Goal: Task Accomplishment & Management: Complete application form

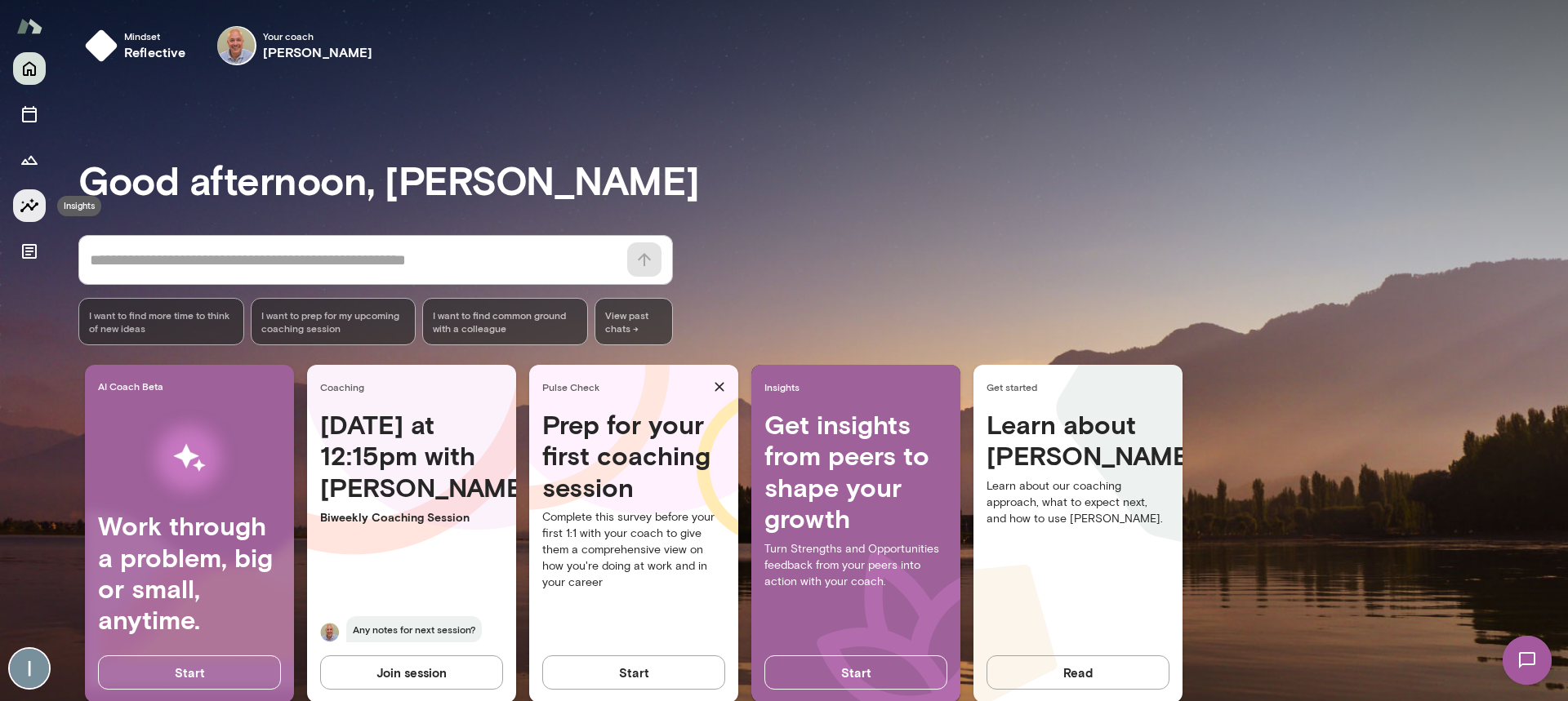
click at [30, 203] on icon "Insights" at bounding box center [30, 206] width 20 height 20
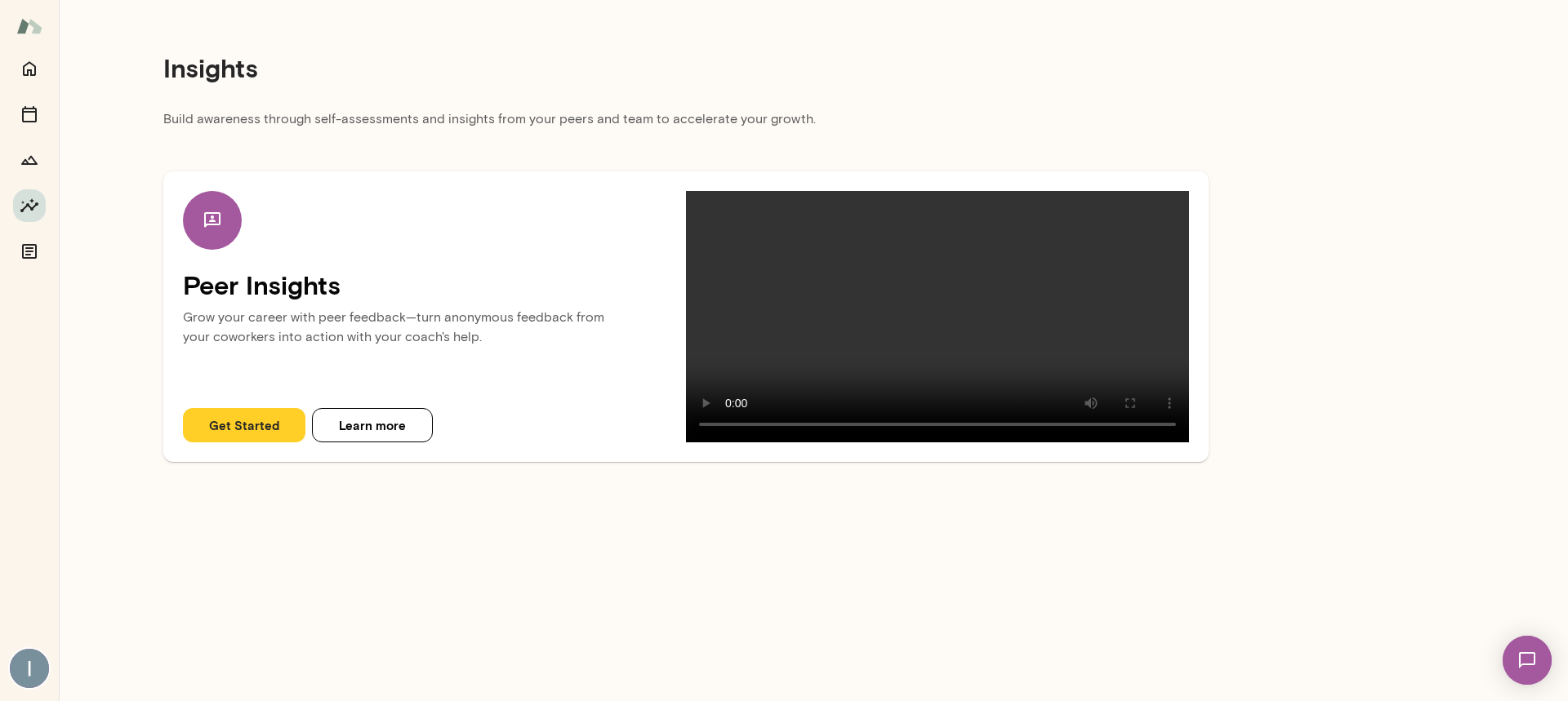
click at [263, 442] on button "Get Started" at bounding box center [244, 425] width 123 height 35
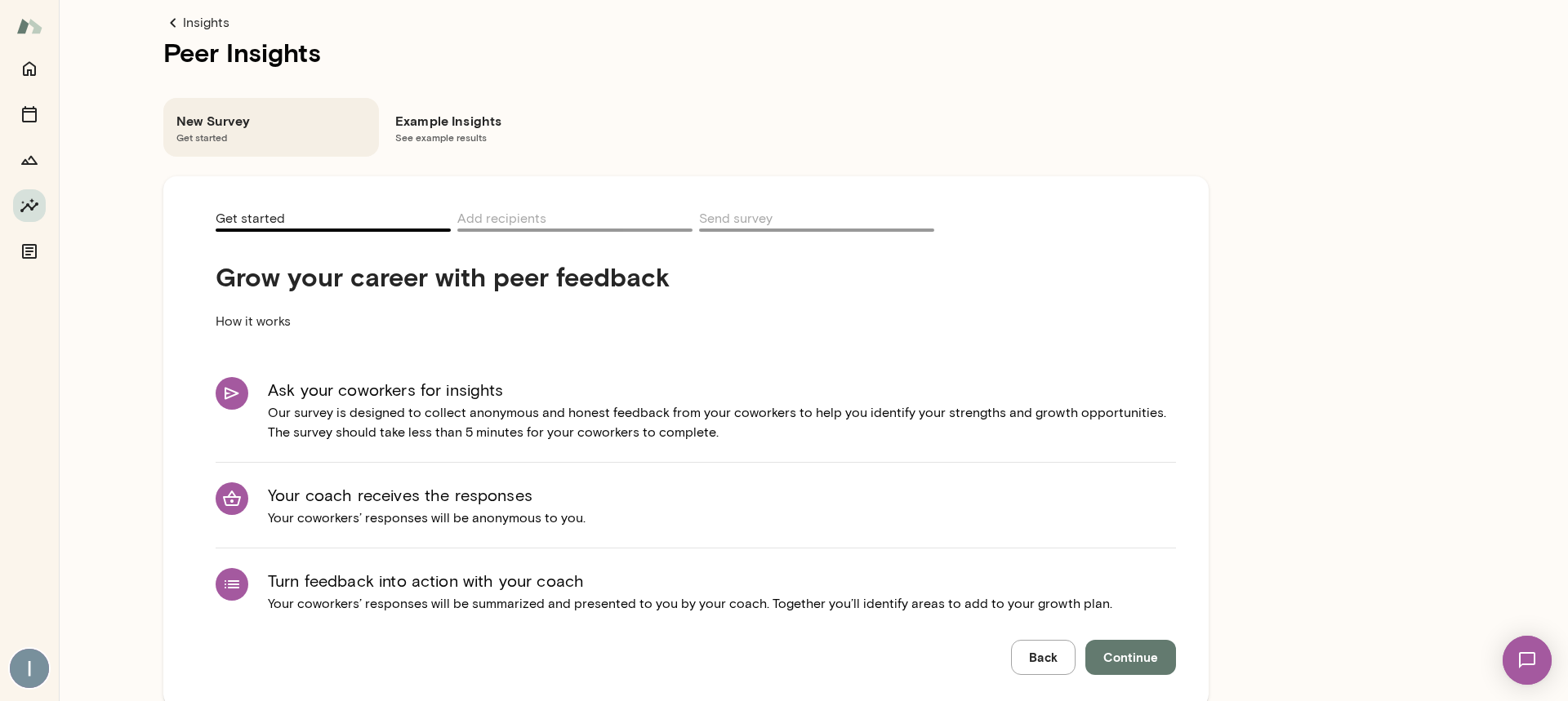
scroll to position [40, 0]
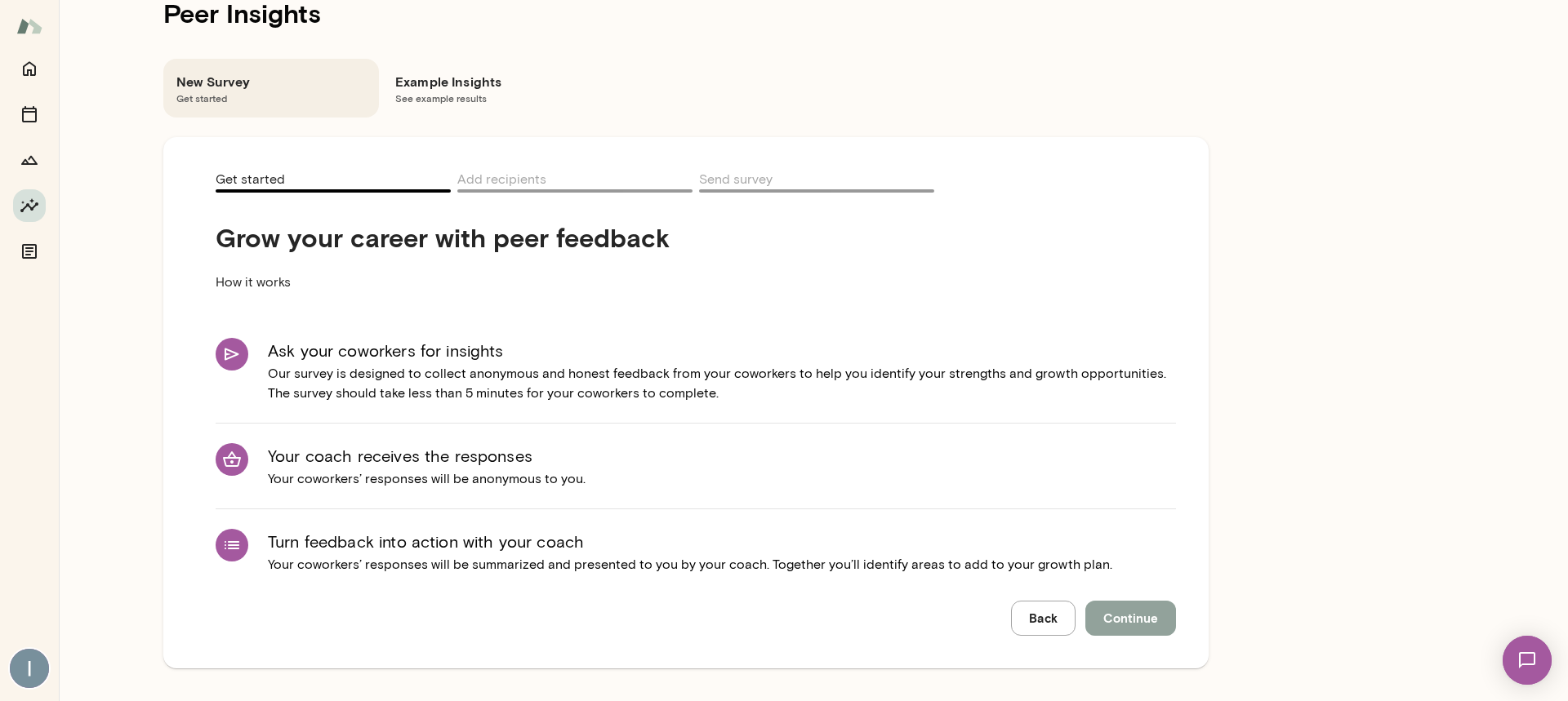
click at [1109, 616] on span "Continue" at bounding box center [1130, 617] width 54 height 21
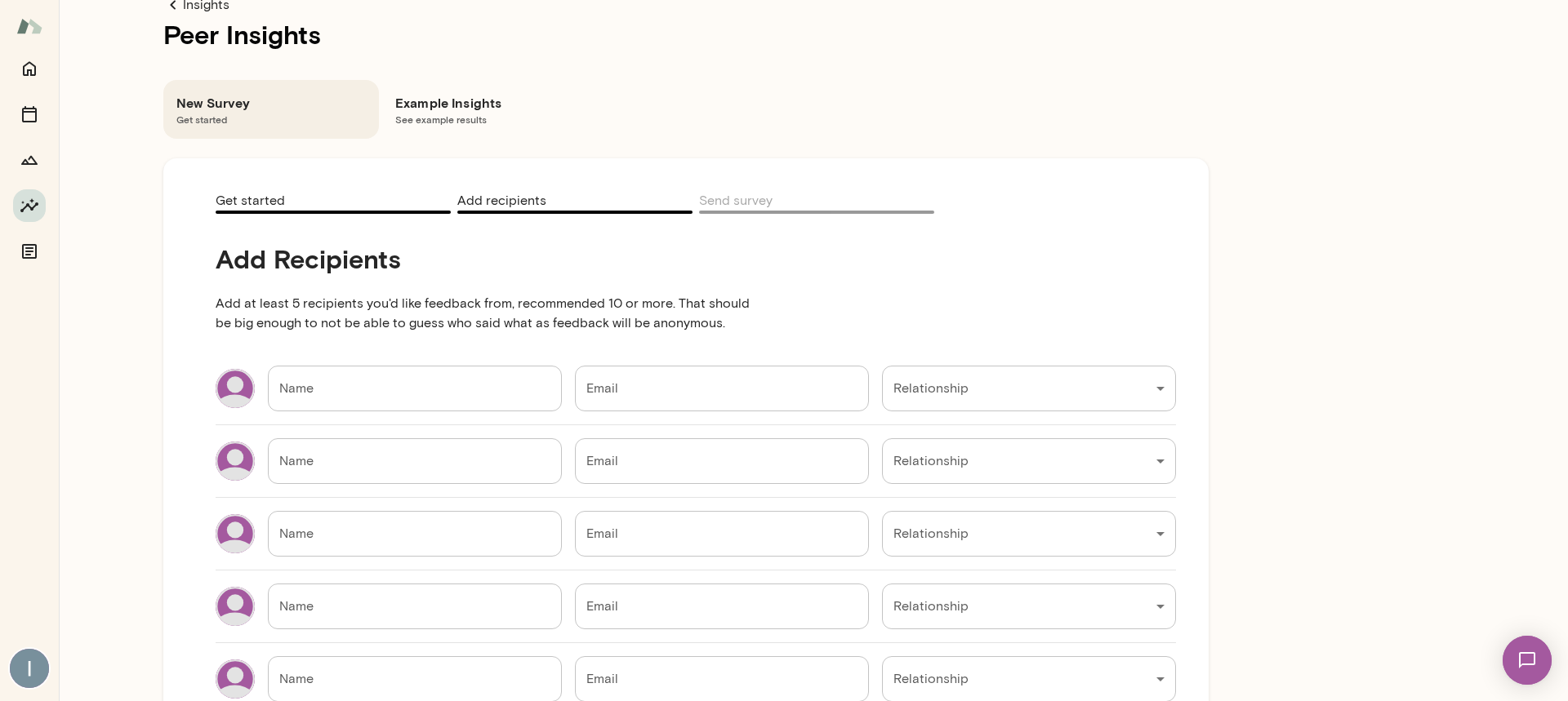
scroll to position [0, 0]
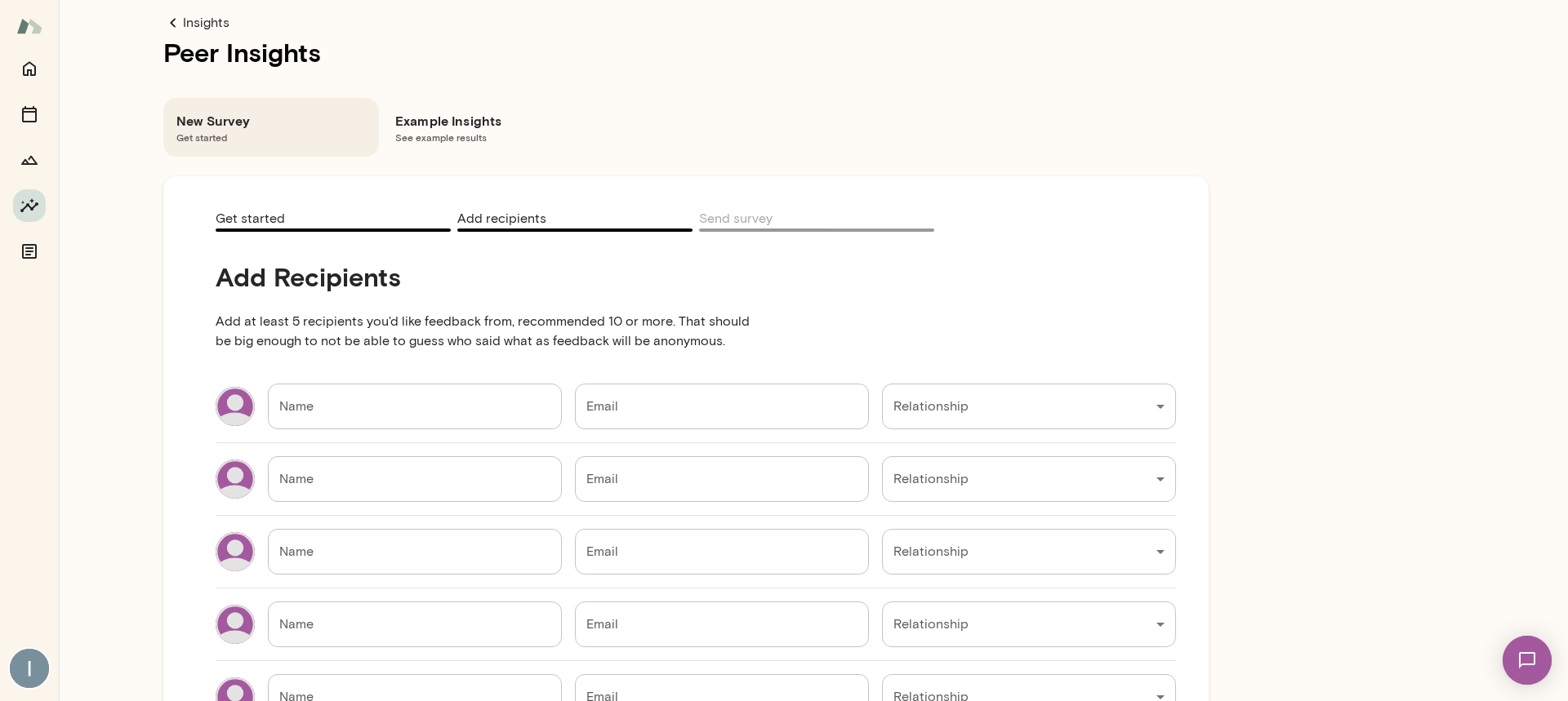
click at [444, 119] on h6 "Example Insights" at bounding box center [489, 121] width 189 height 20
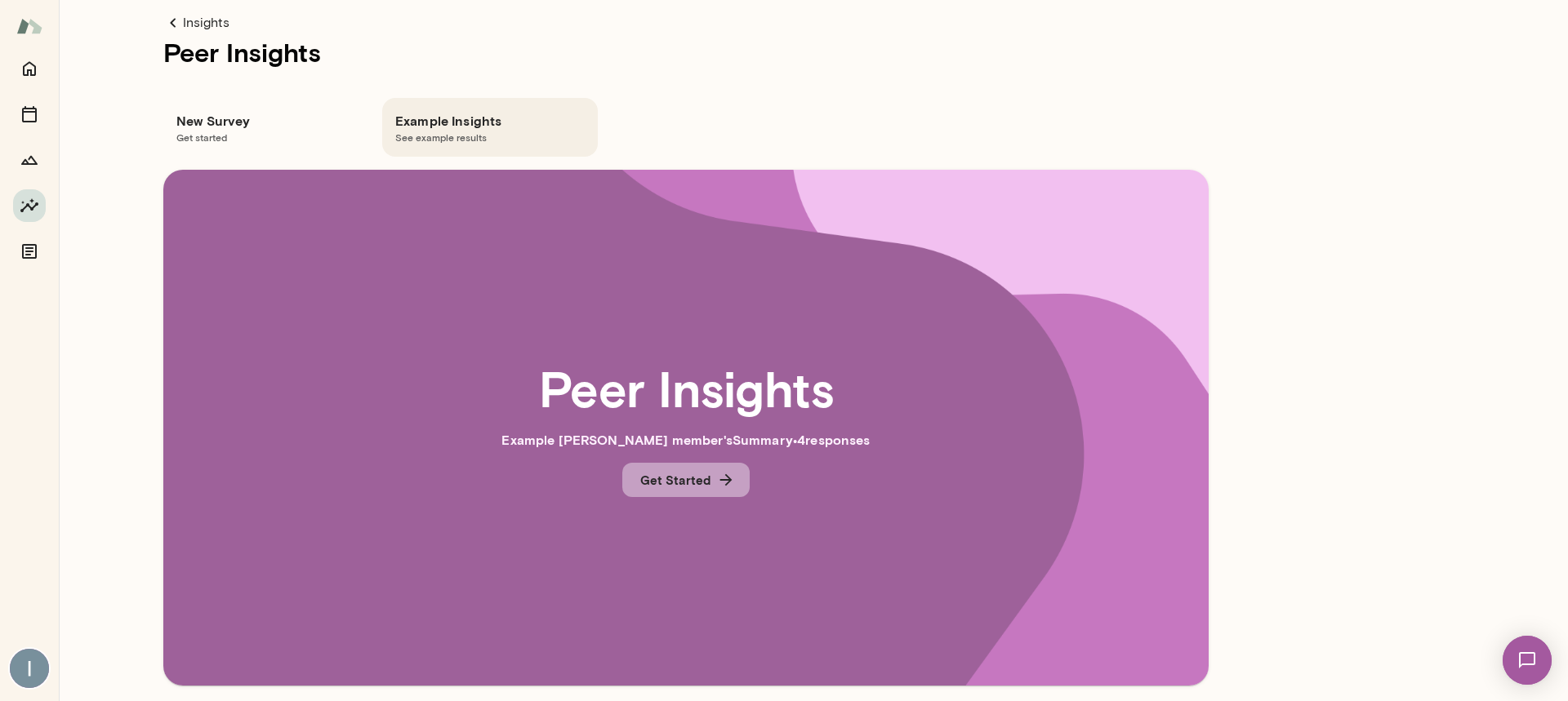
click at [703, 475] on button "Get Started" at bounding box center [686, 480] width 128 height 35
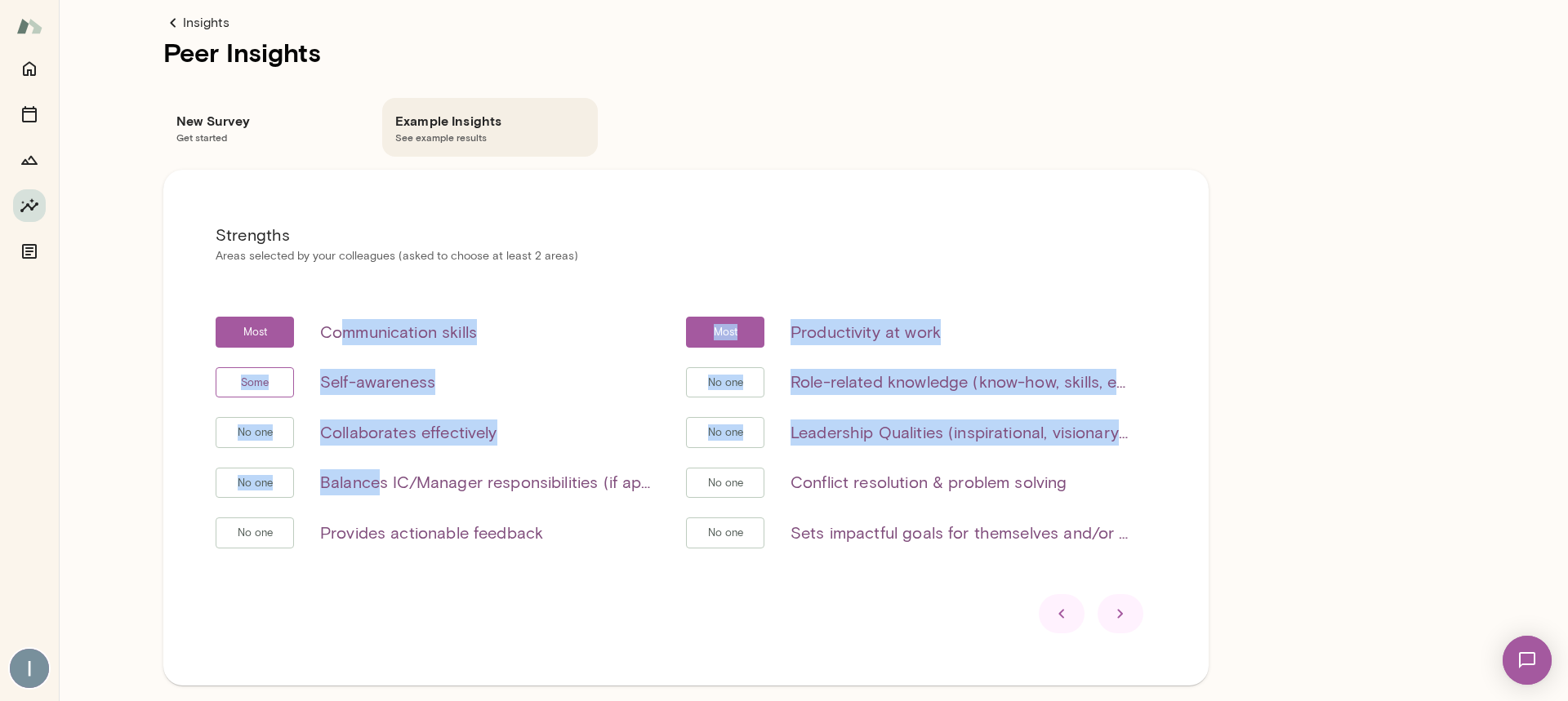
drag, startPoint x: 360, startPoint y: 351, endPoint x: 381, endPoint y: 492, distance: 142.6
click at [381, 491] on div "Strengths Areas selected by your colleagues (asked to choose at least 2 areas) …" at bounding box center [686, 428] width 1045 height 516
click at [381, 492] on h6 "Balances IC/Manager responsibilities (if applicable)" at bounding box center [490, 482] width 339 height 26
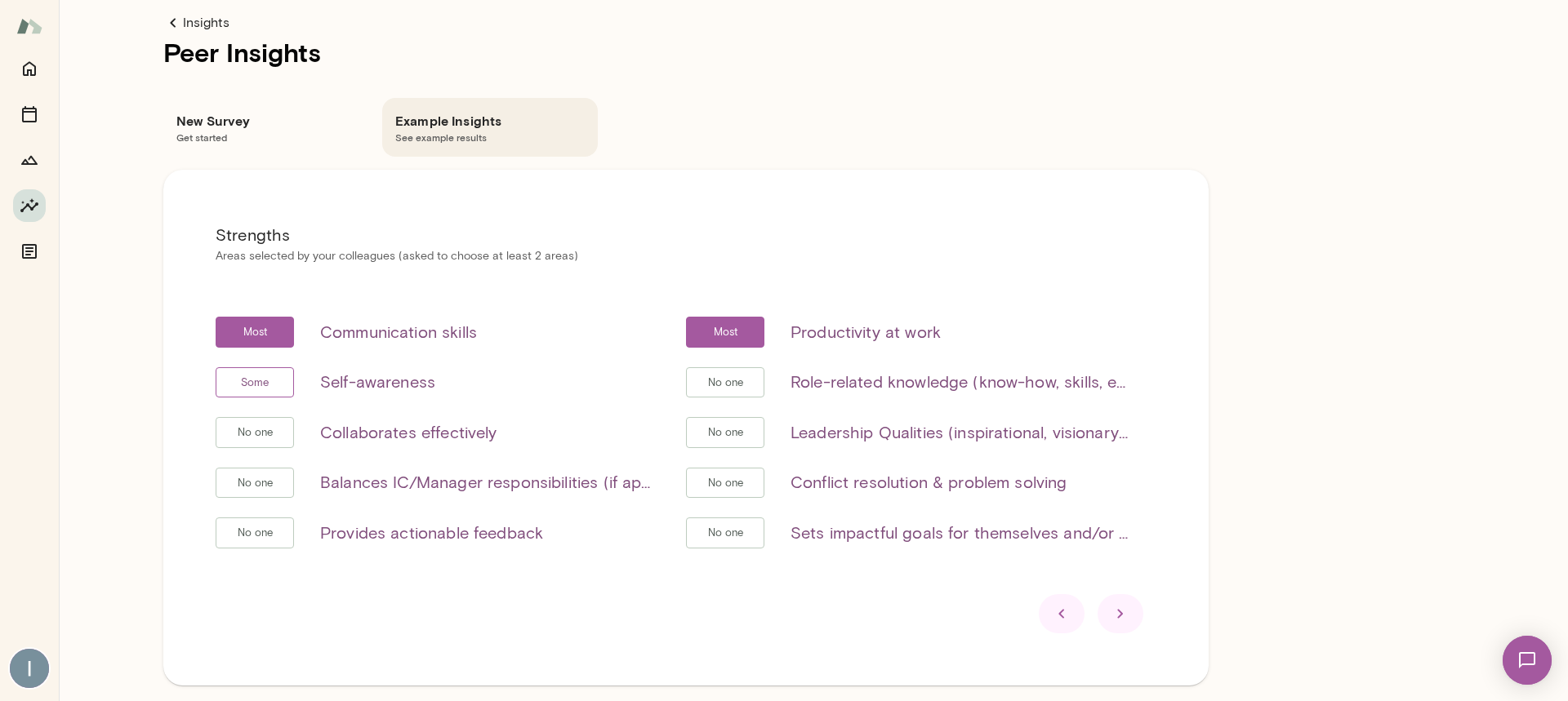
click at [1127, 628] on div at bounding box center [1120, 614] width 46 height 40
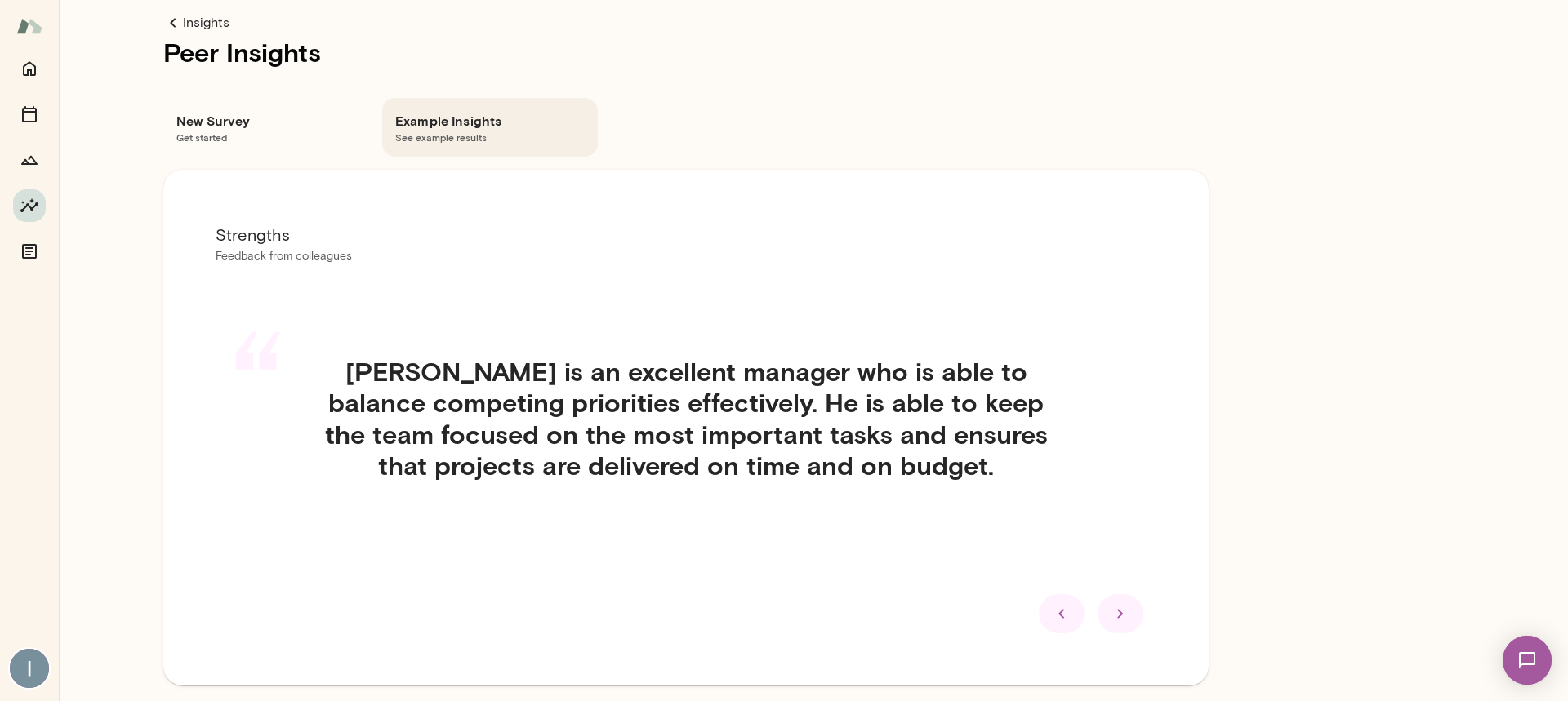
click at [1120, 616] on icon at bounding box center [1120, 613] width 6 height 9
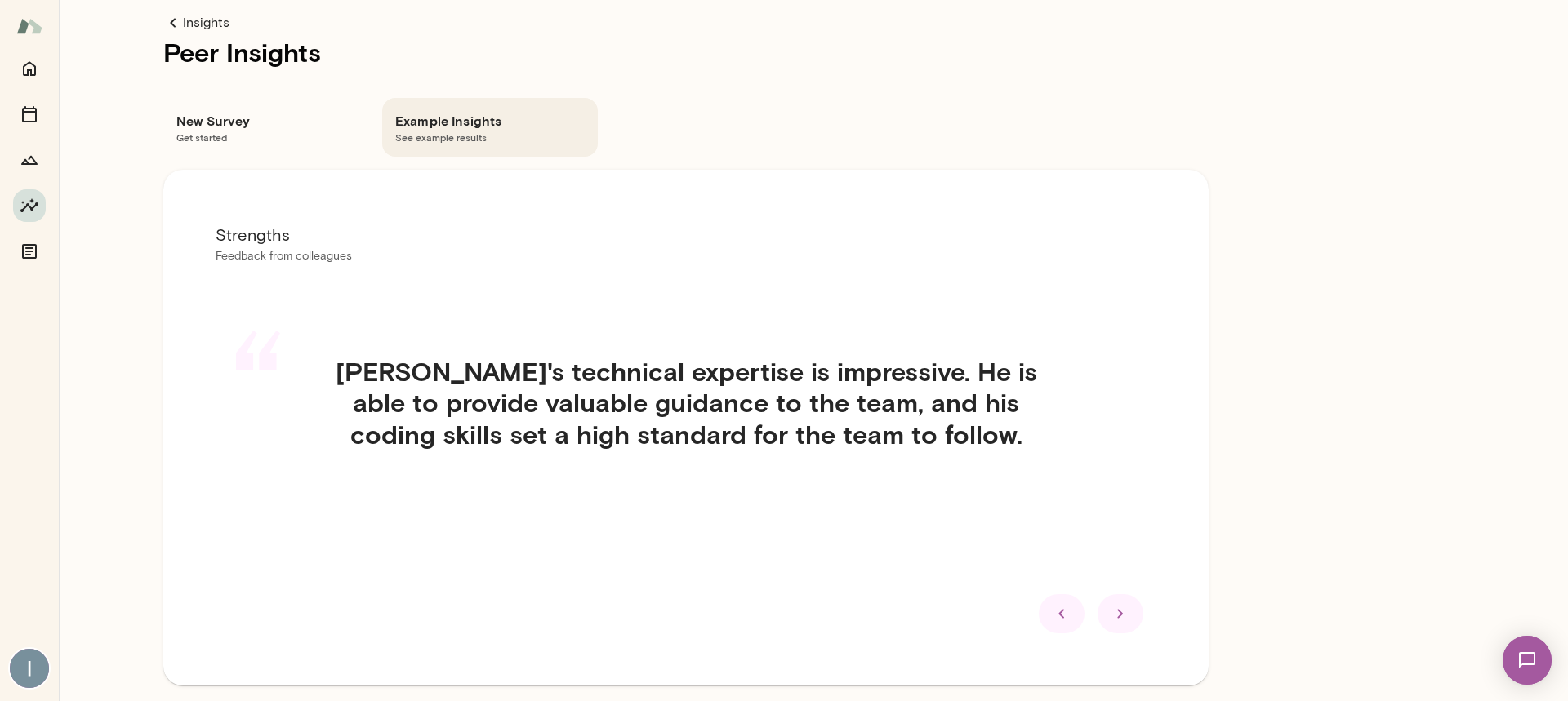
click at [1120, 616] on icon at bounding box center [1120, 613] width 6 height 9
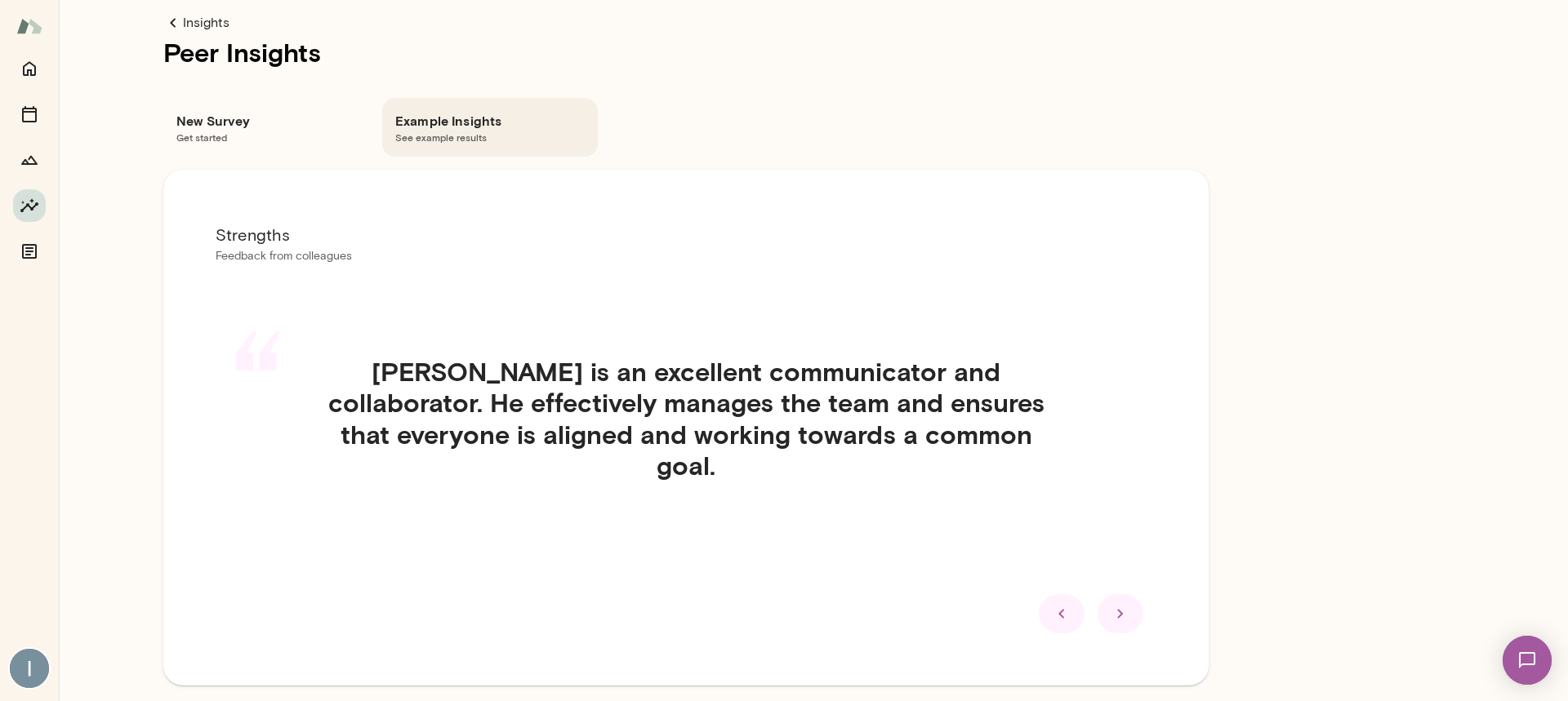
click at [1120, 616] on icon at bounding box center [1120, 613] width 6 height 9
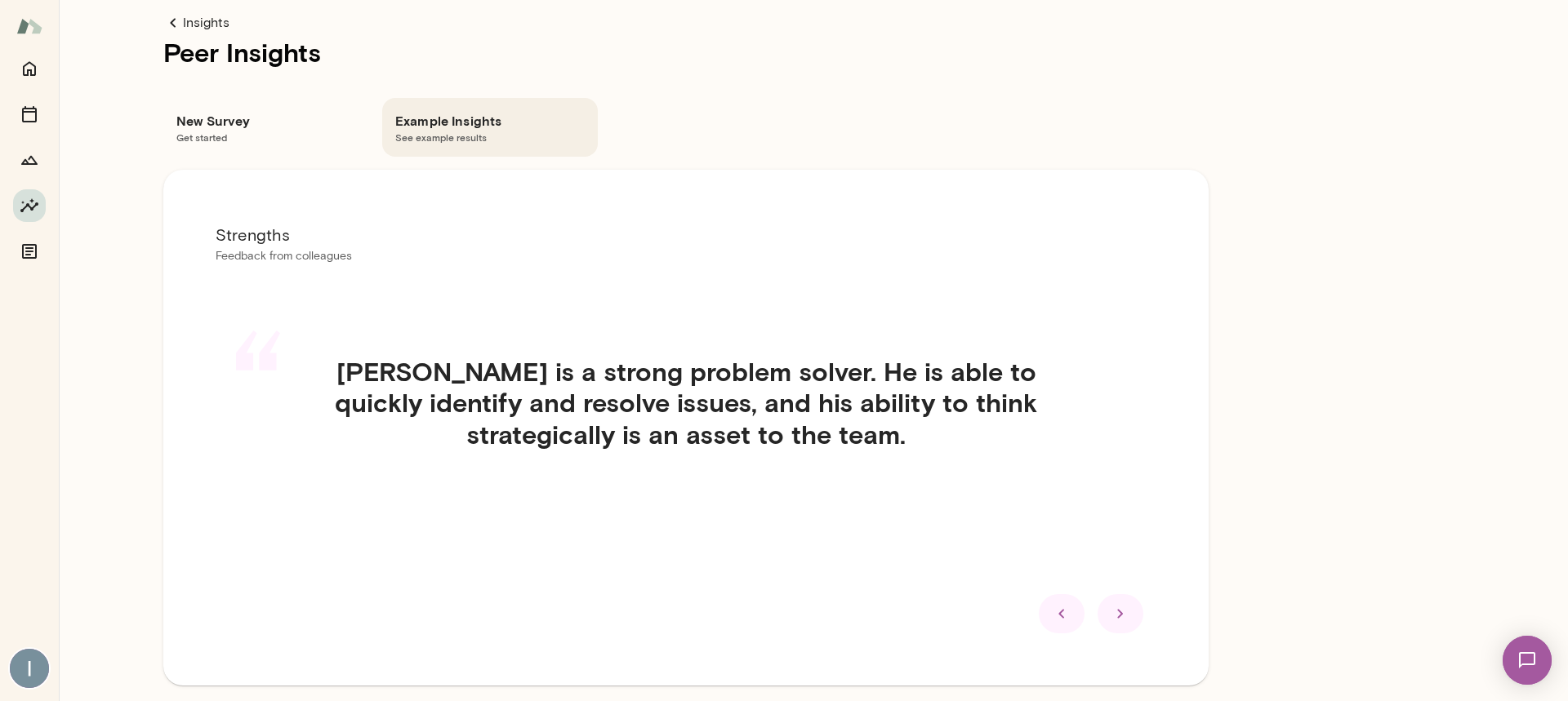
click at [1120, 616] on icon at bounding box center [1120, 613] width 6 height 9
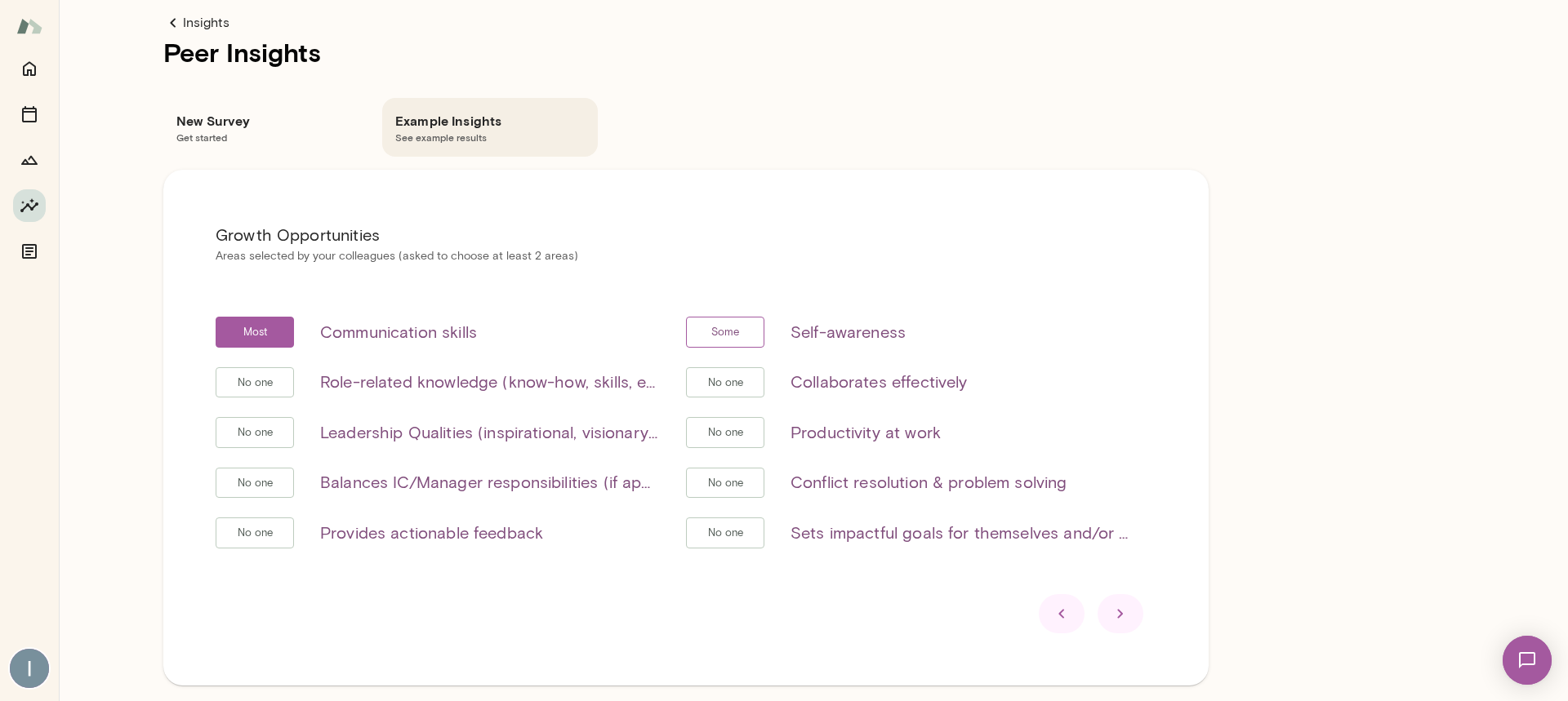
click at [1120, 616] on icon at bounding box center [1120, 613] width 6 height 9
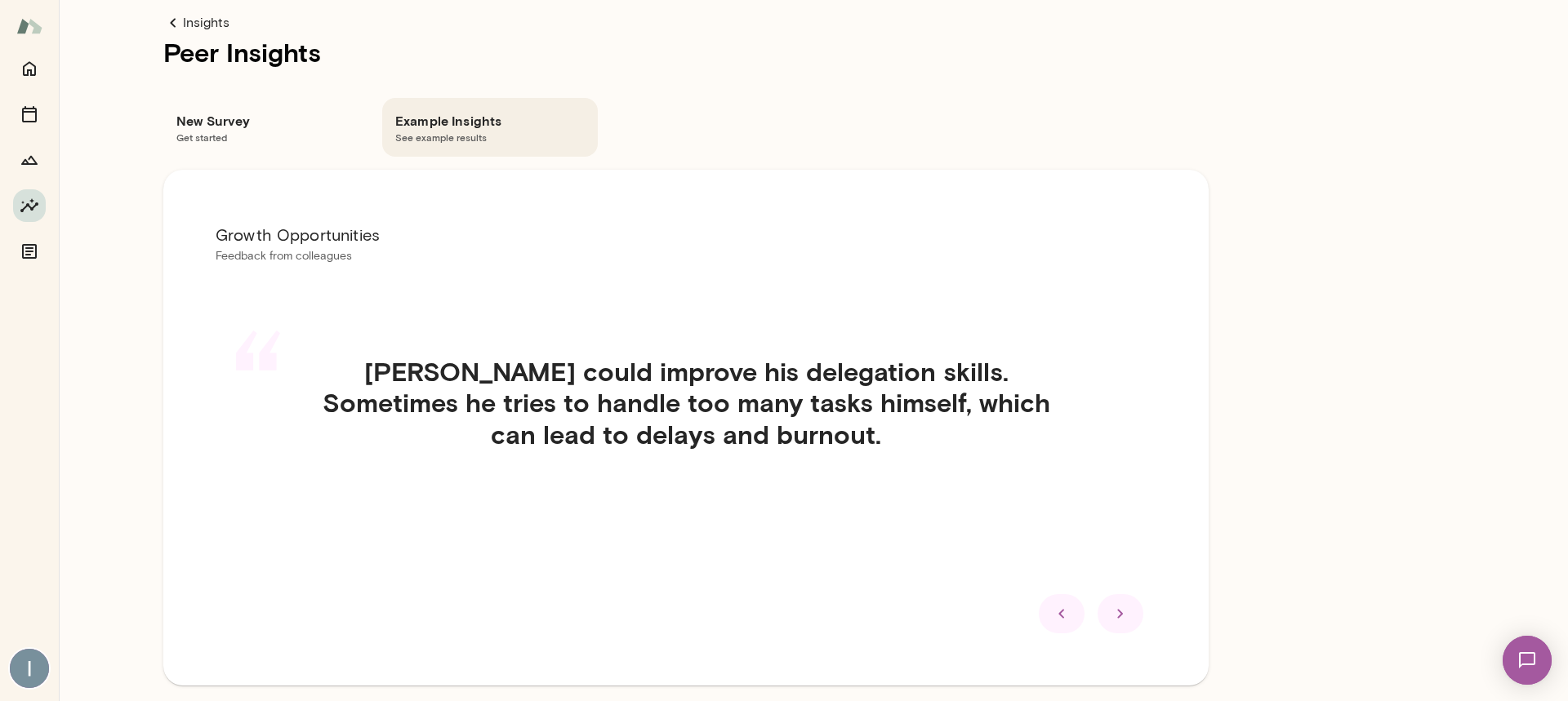
click at [1120, 616] on icon at bounding box center [1120, 613] width 6 height 9
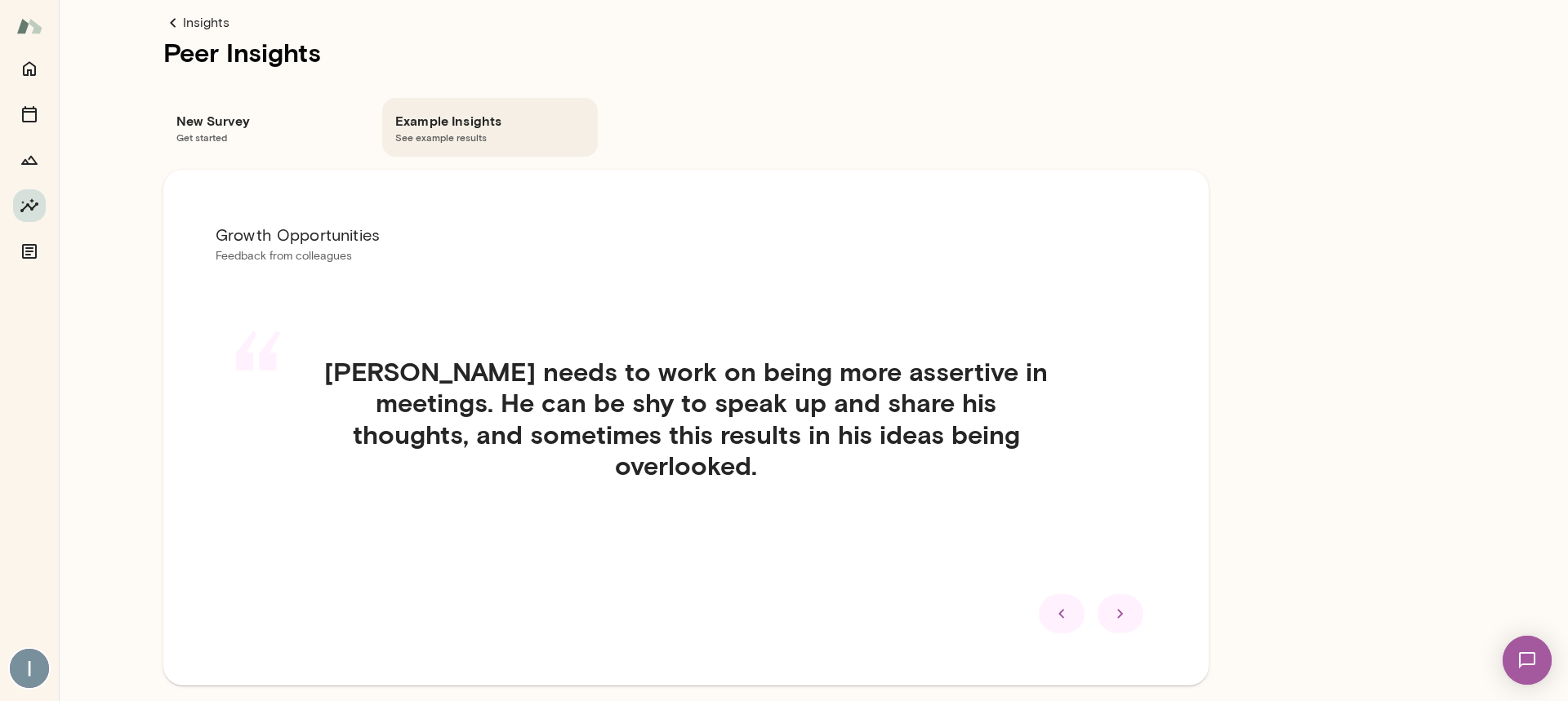
click at [1120, 616] on icon at bounding box center [1120, 613] width 6 height 9
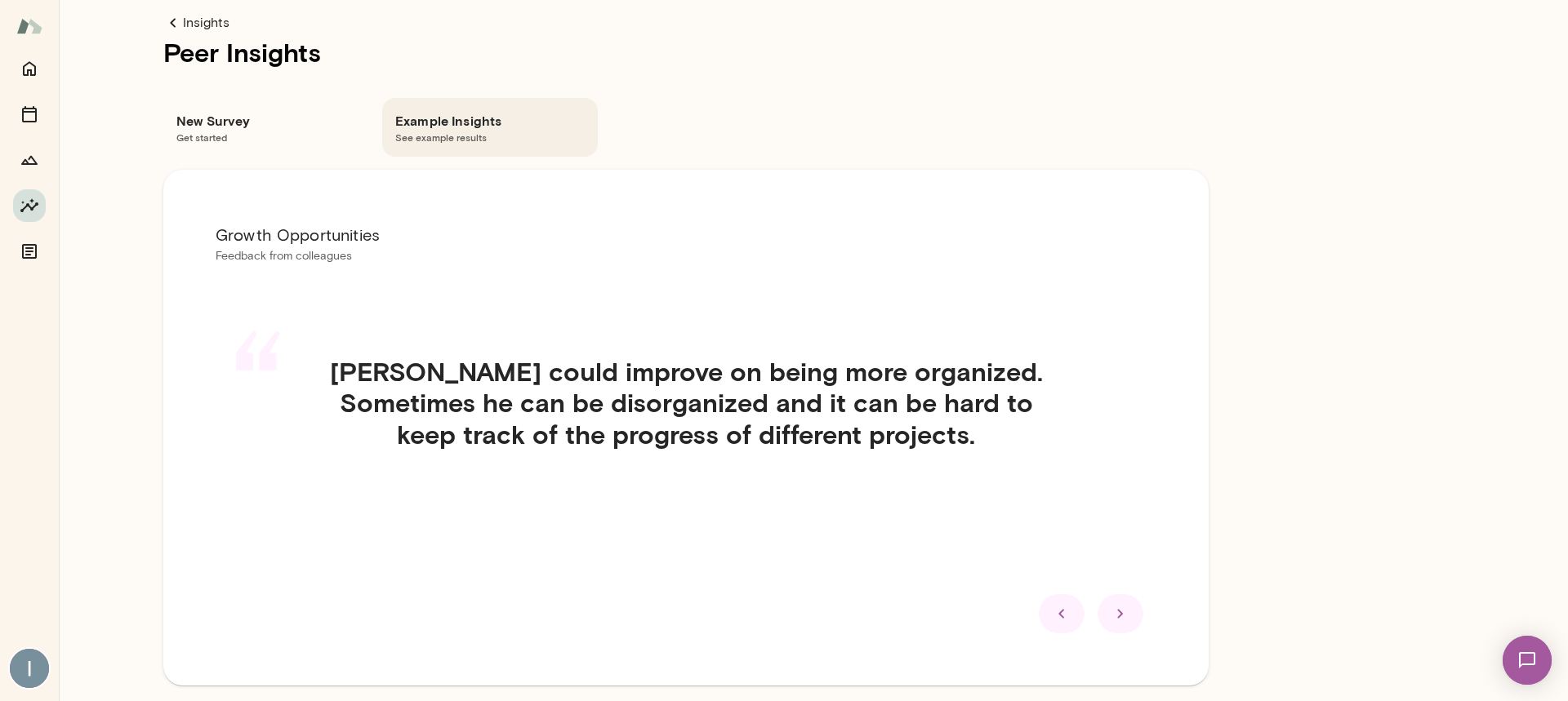
click at [1120, 616] on icon at bounding box center [1120, 613] width 6 height 9
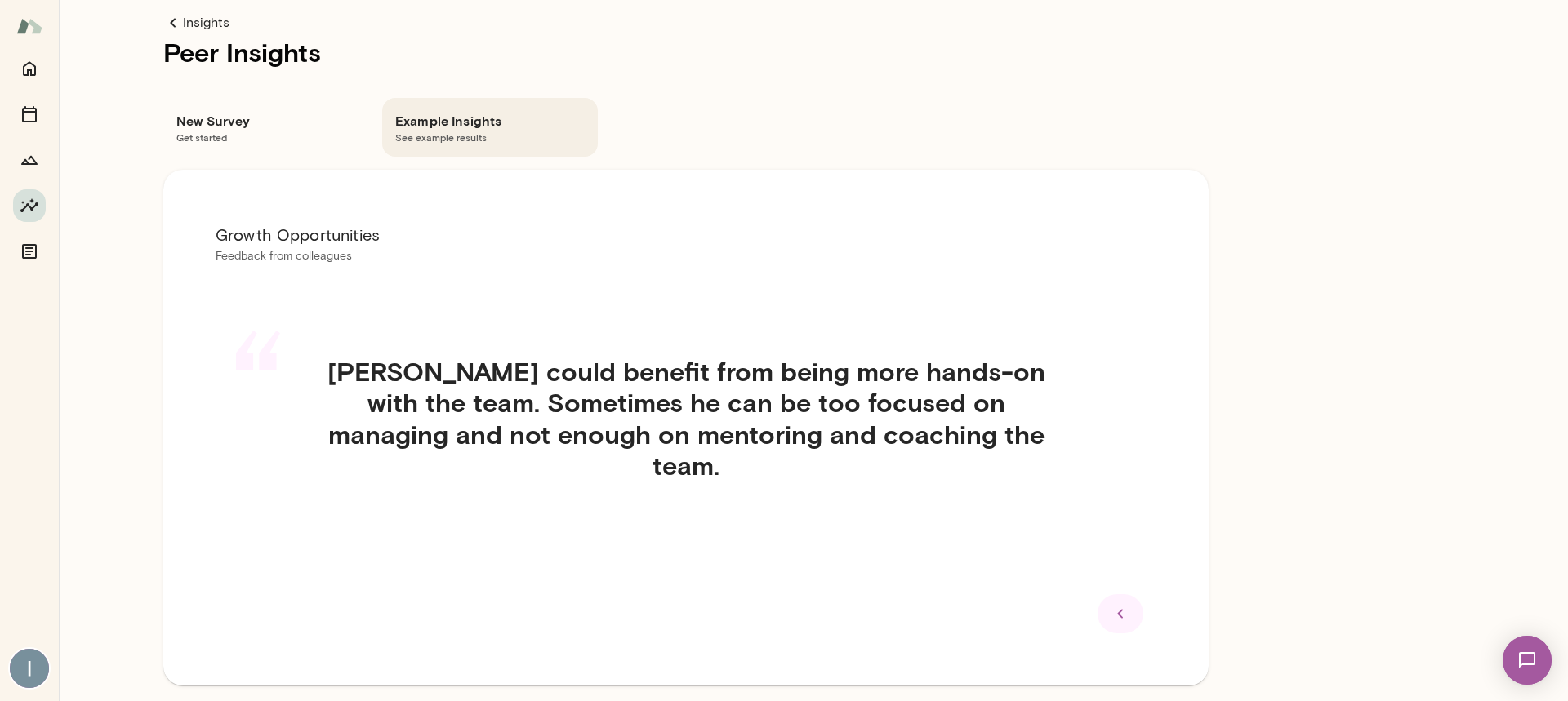
click at [1120, 616] on icon at bounding box center [1120, 613] width 6 height 9
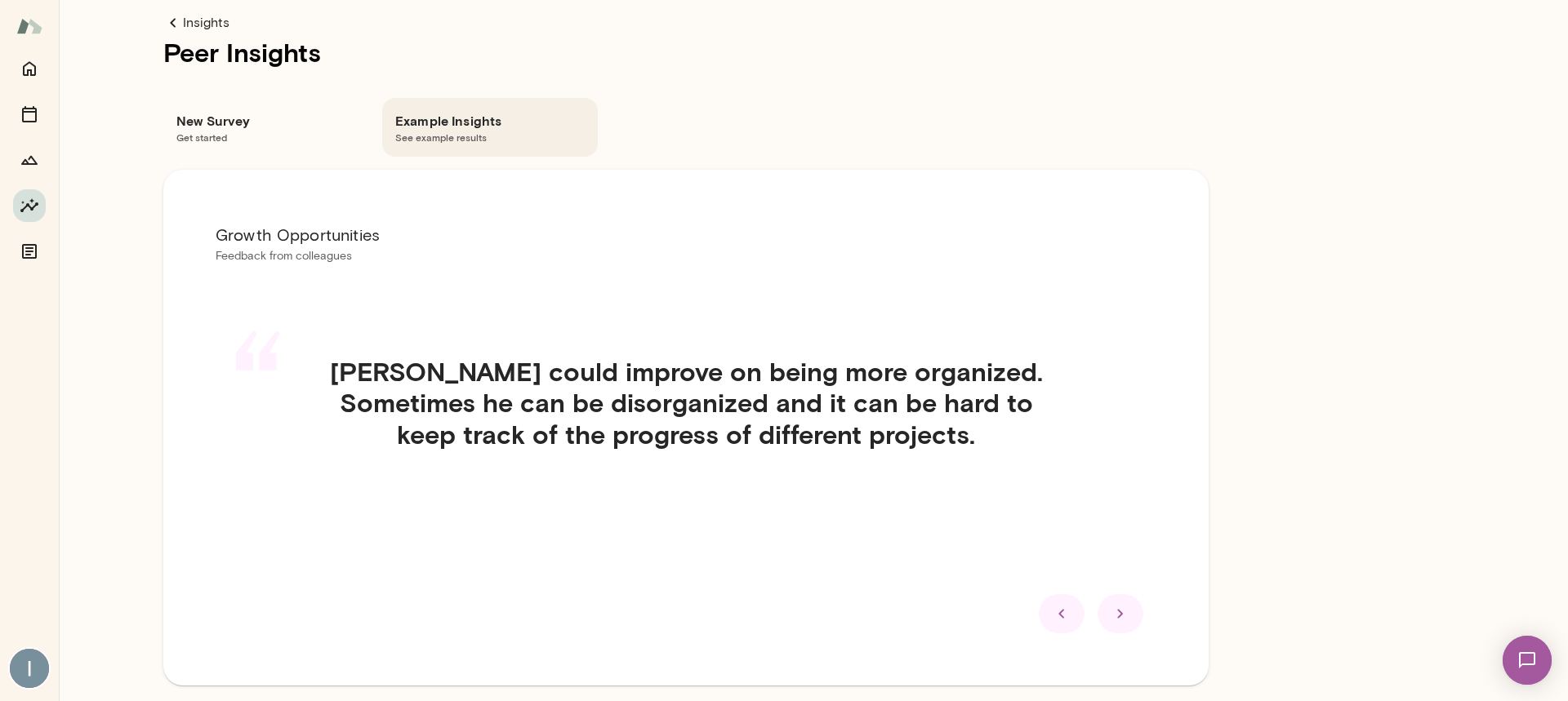
click at [1120, 616] on icon at bounding box center [1120, 613] width 6 height 9
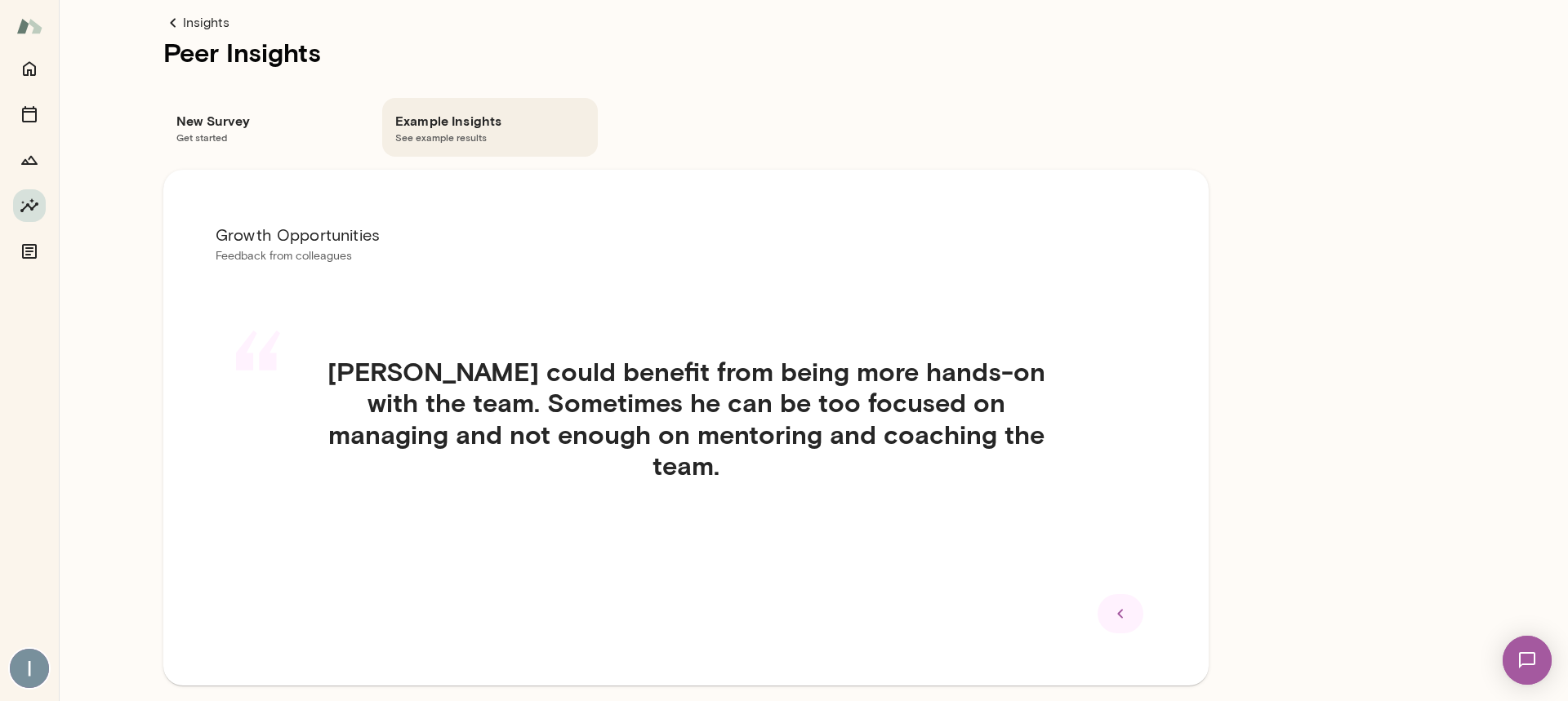
click at [1120, 616] on icon at bounding box center [1120, 613] width 6 height 9
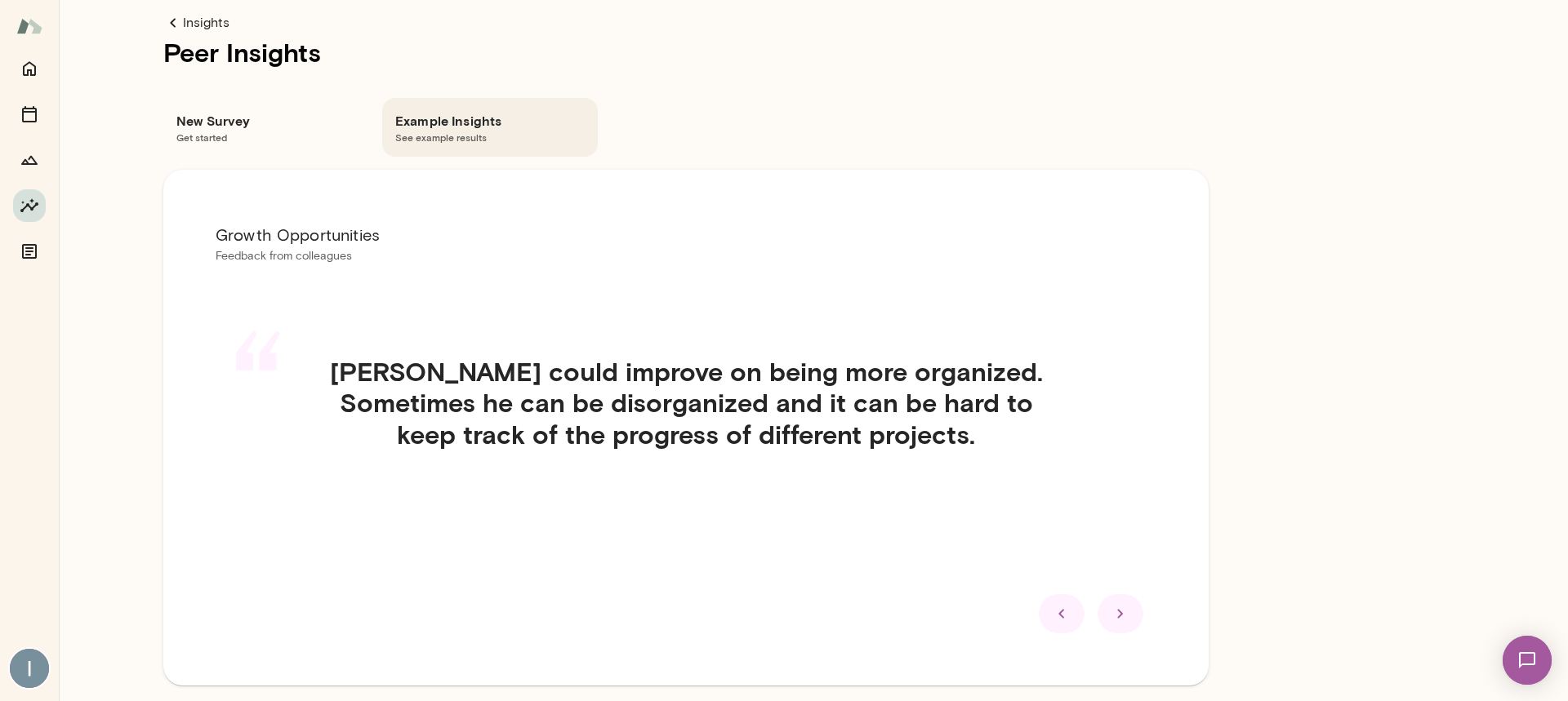
click at [1120, 616] on icon at bounding box center [1120, 613] width 6 height 9
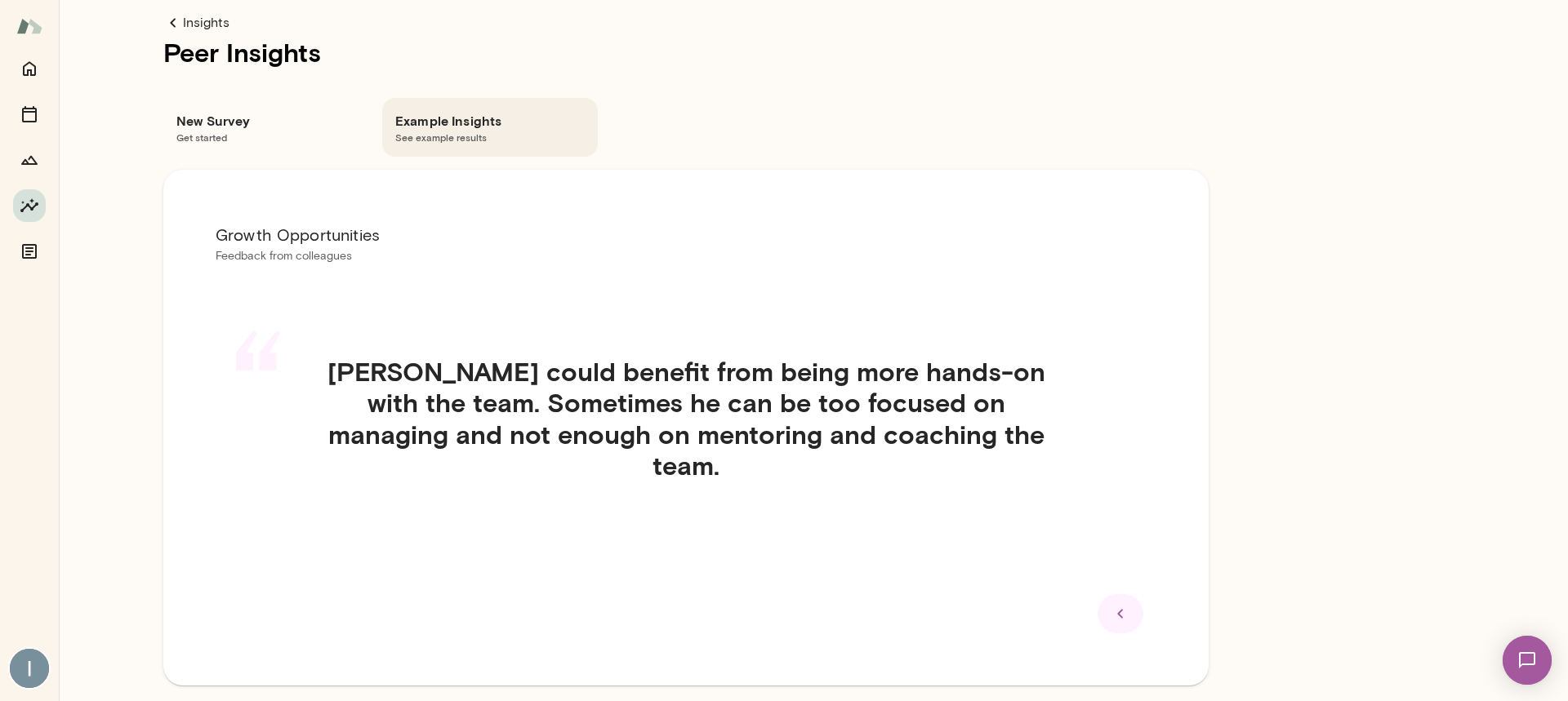
click at [1120, 616] on icon at bounding box center [1120, 613] width 6 height 9
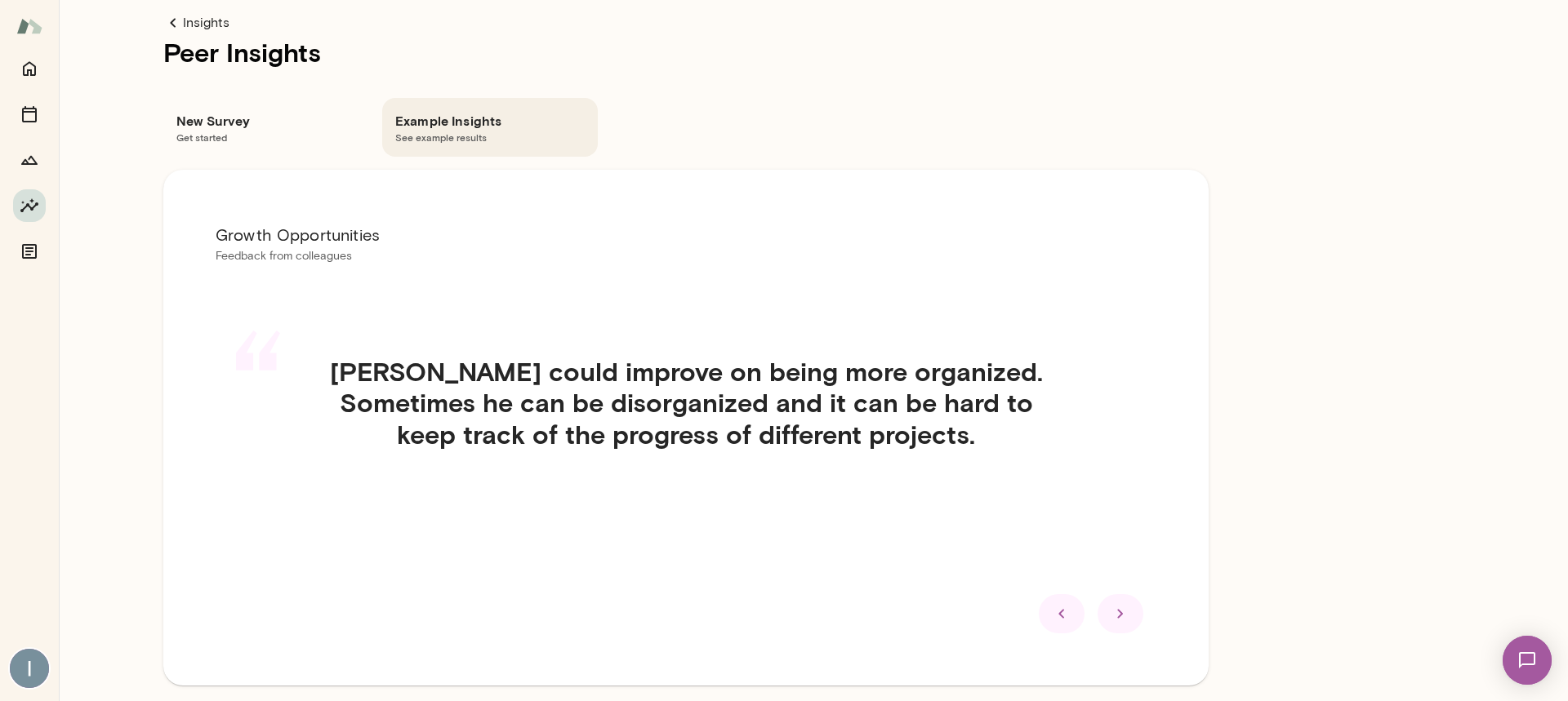
click at [247, 115] on h6 "New Survey" at bounding box center [270, 121] width 189 height 20
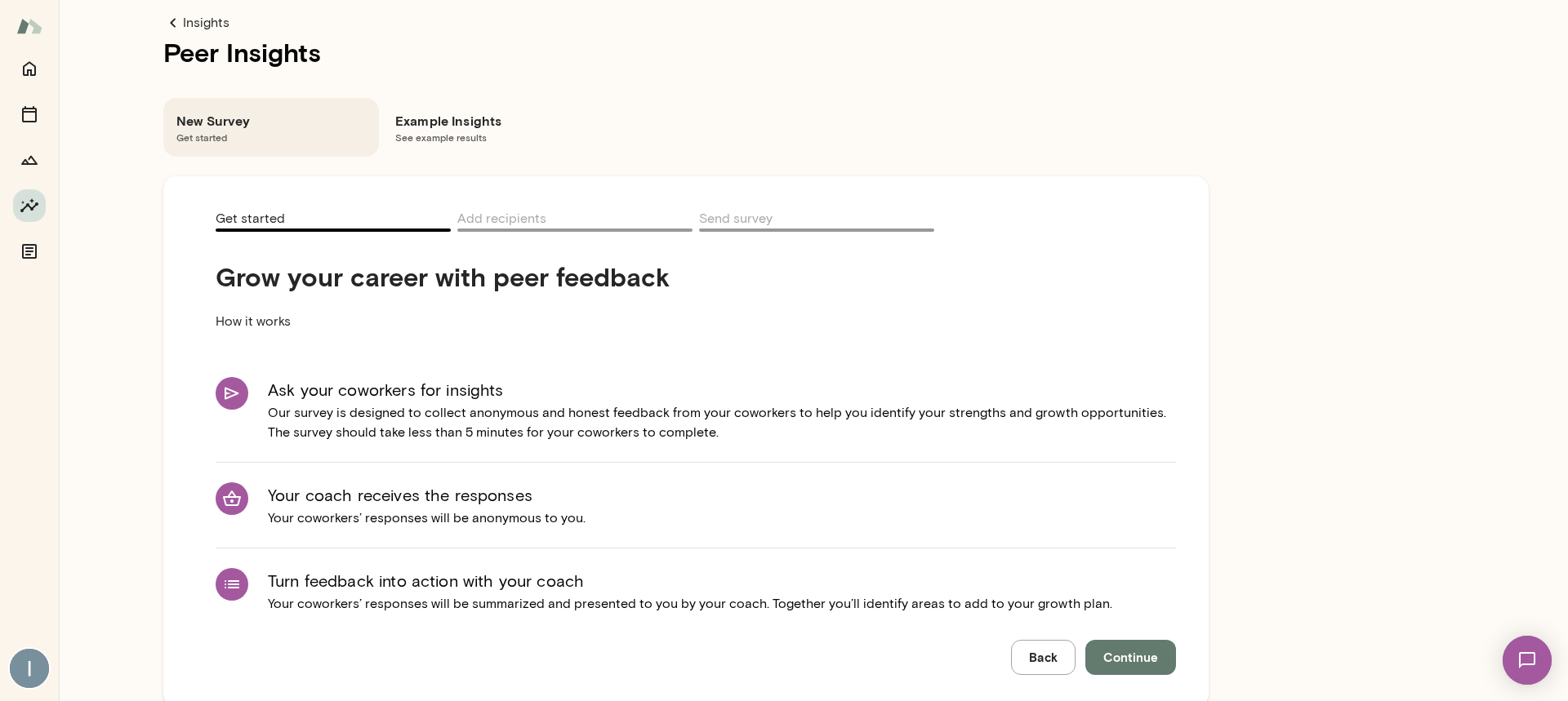
scroll to position [40, 0]
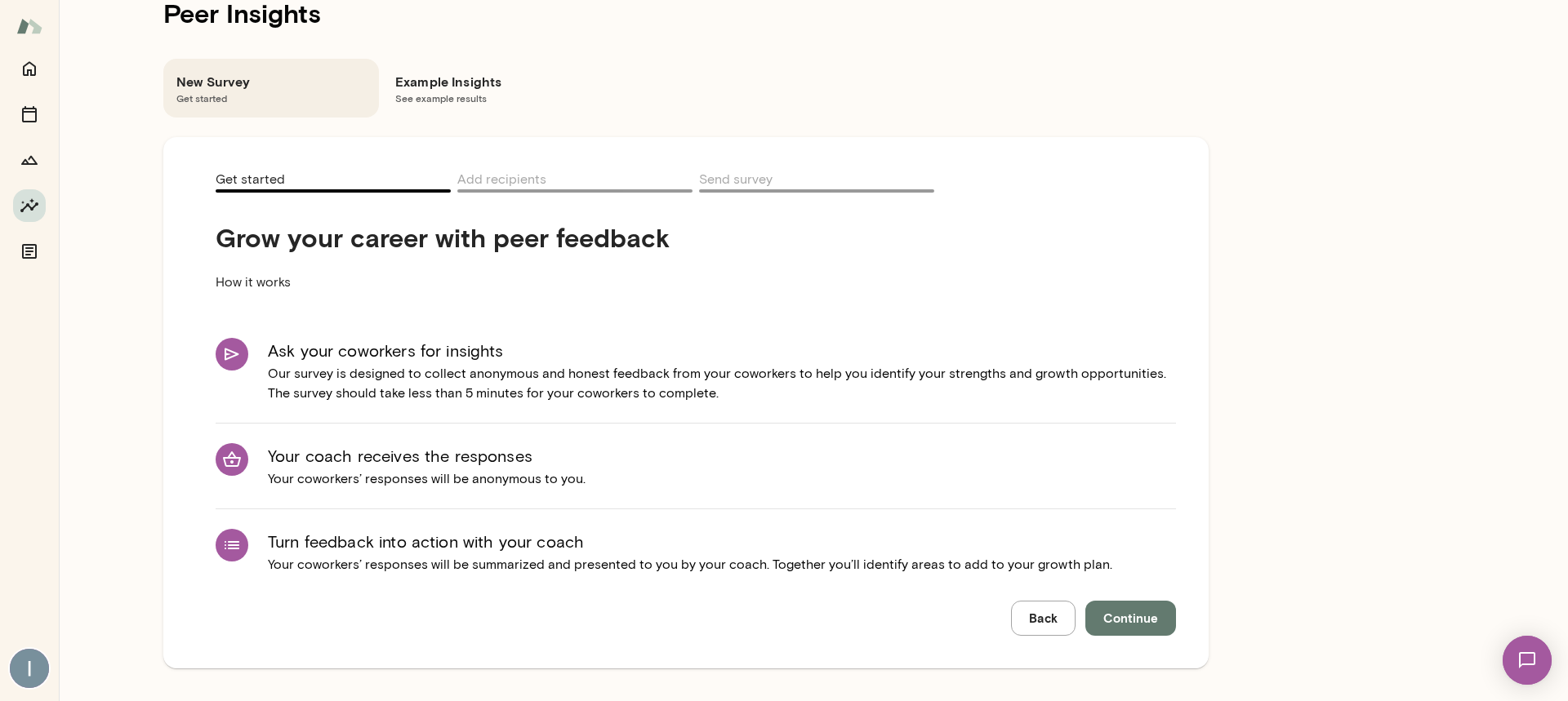
click at [495, 181] on span "Add recipients" at bounding box center [502, 180] width 89 height 19
click at [1112, 613] on span "Continue" at bounding box center [1130, 617] width 54 height 21
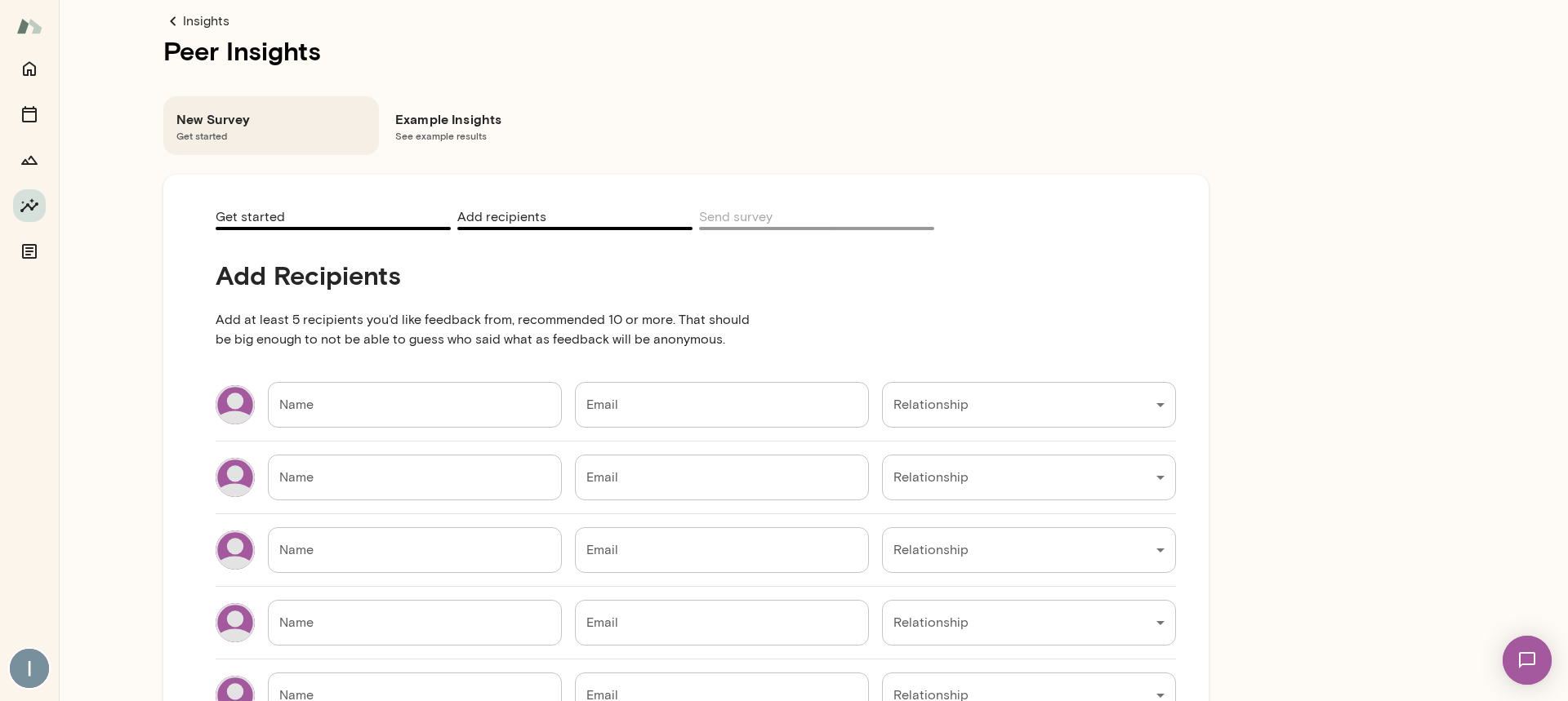
scroll to position [0, 0]
click at [591, 342] on p "Add at least 5 recipients you'd like feedback from, recommended 10 or more. Tha…" at bounding box center [490, 330] width 549 height 78
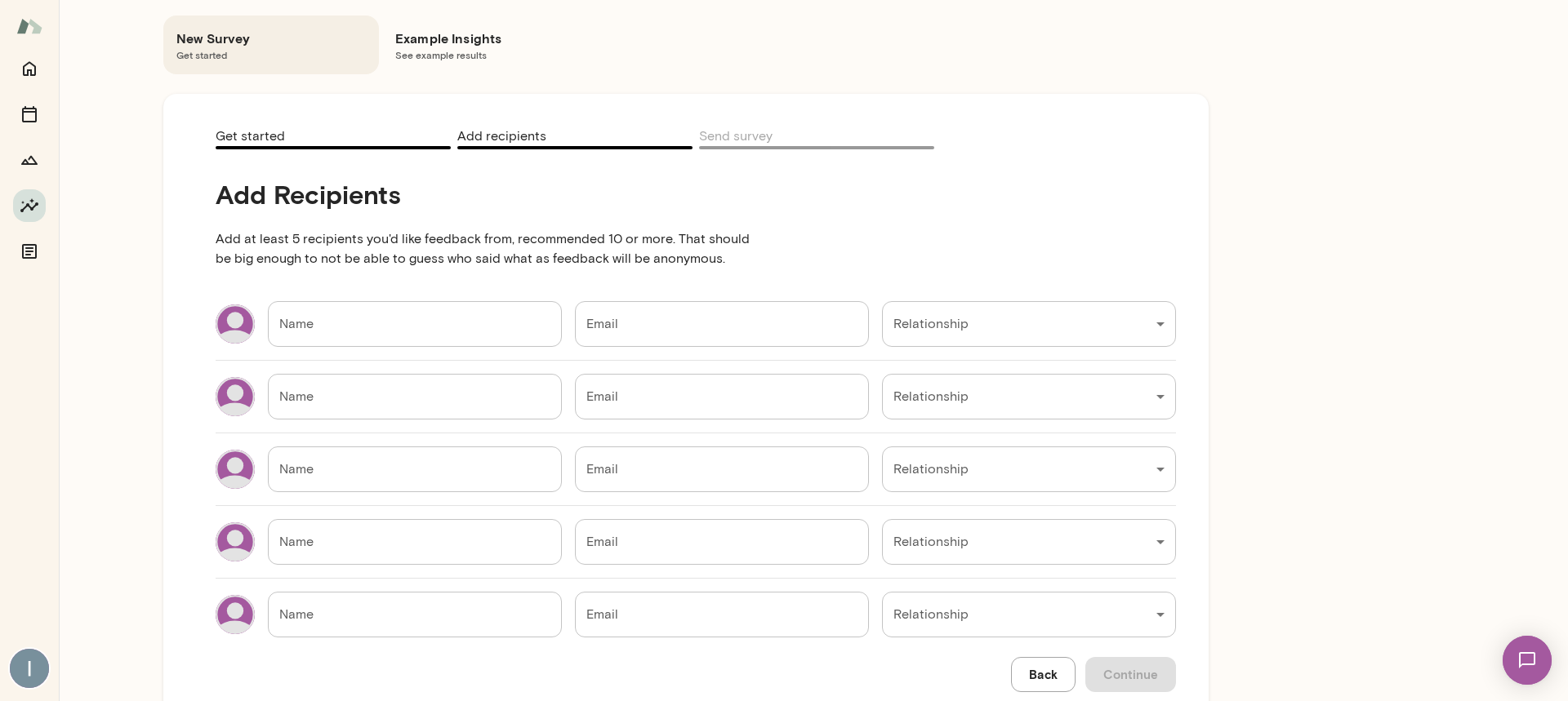
scroll to position [138, 0]
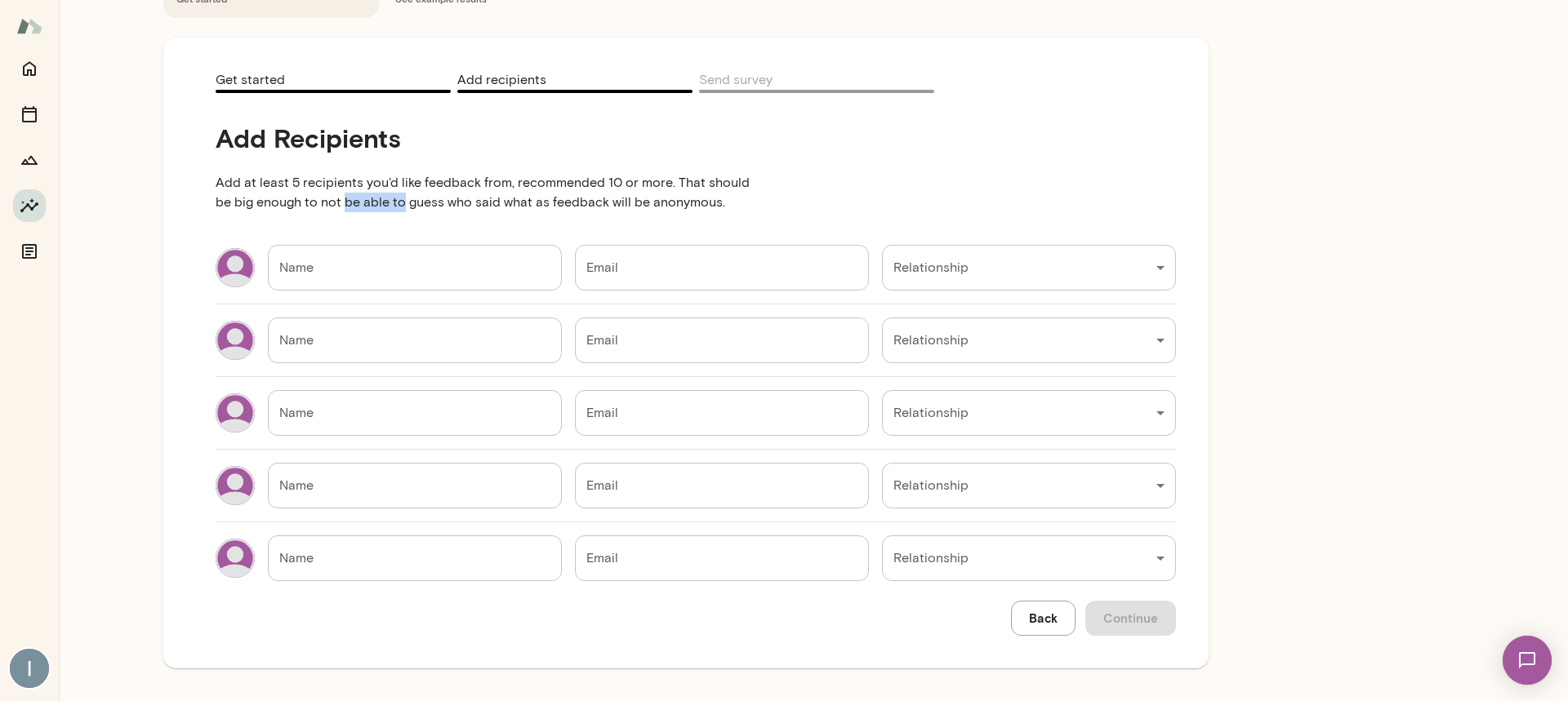
drag, startPoint x: 384, startPoint y: 203, endPoint x: 303, endPoint y: 205, distance: 81.0
click at [309, 204] on p "Add at least 5 recipients you'd like feedback from, recommended 10 or more. Tha…" at bounding box center [490, 192] width 549 height 78
click at [303, 205] on p "Add at least 5 recipients you'd like feedback from, recommended 10 or more. Tha…" at bounding box center [490, 192] width 549 height 78
click at [1016, 0] on div "Insights Peer Insights New Survey Get started Example Insights See example resu…" at bounding box center [784, 0] width 1568 height 0
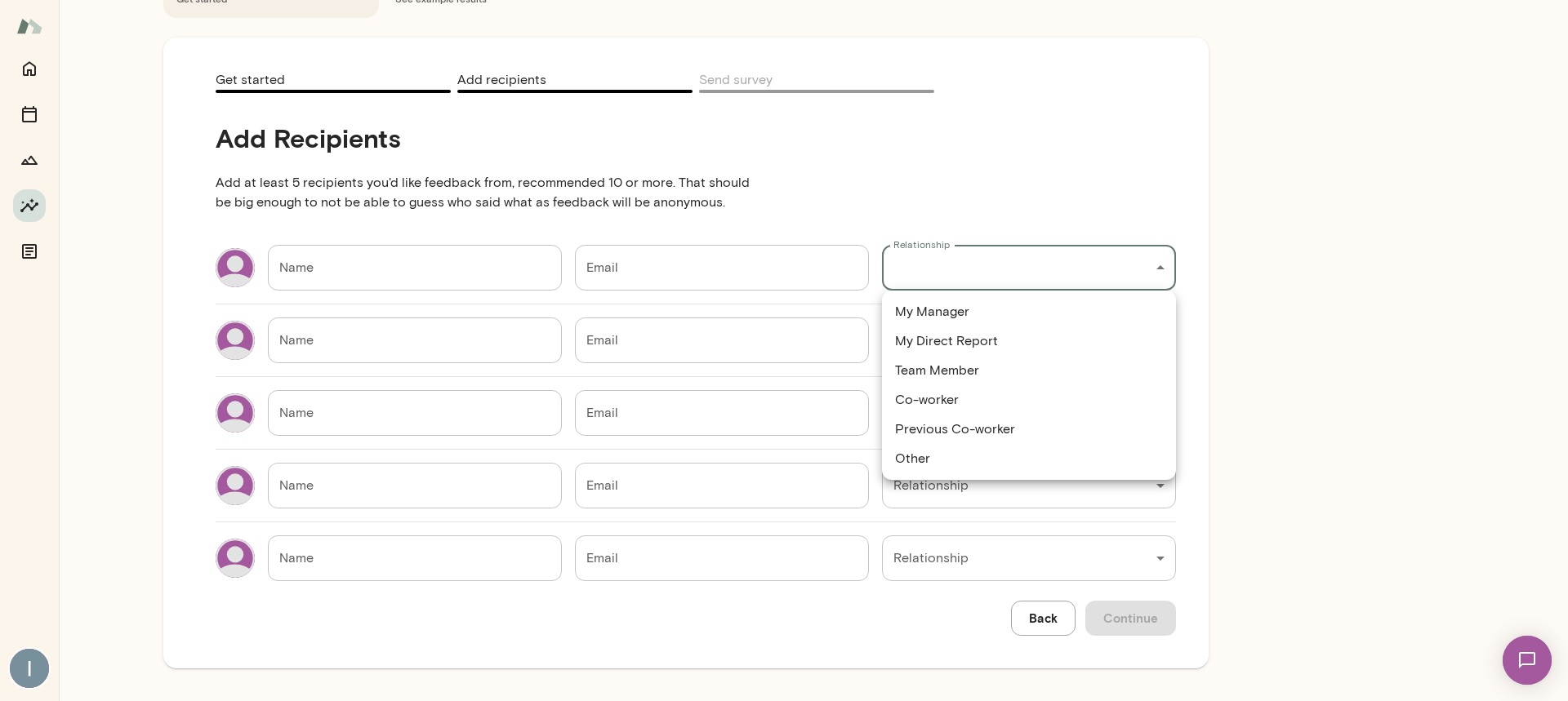
click at [1020, 195] on div at bounding box center [784, 350] width 1568 height 701
drag, startPoint x: 645, startPoint y: 199, endPoint x: 598, endPoint y: 193, distance: 47.4
click at [609, 196] on p "Add at least 5 recipients you'd like feedback from, recommended 10 or more. Tha…" at bounding box center [490, 192] width 549 height 78
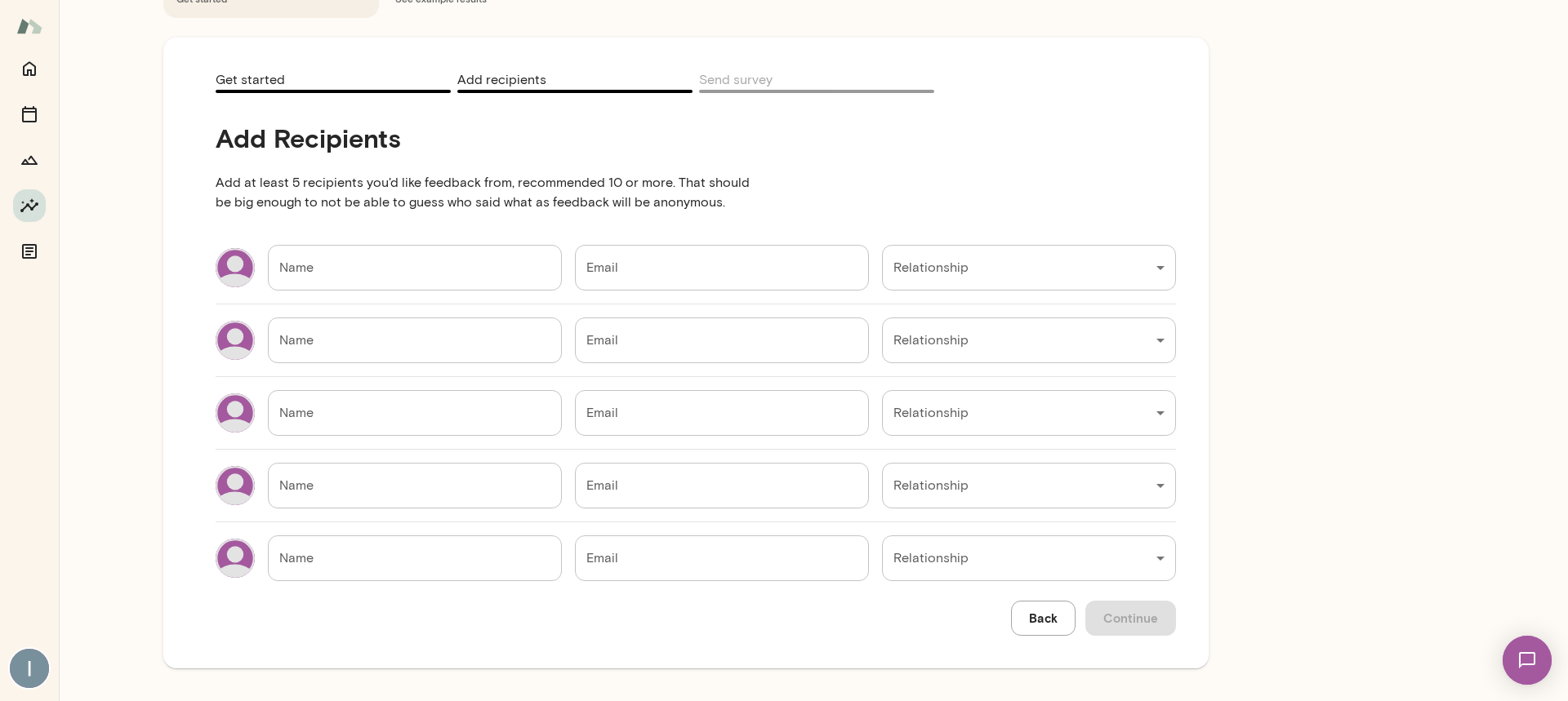
click at [598, 193] on p "Add at least 5 recipients you'd like feedback from, recommended 10 or more. Tha…" at bounding box center [490, 192] width 549 height 78
click at [433, 564] on input "Name" at bounding box center [415, 558] width 294 height 45
drag, startPoint x: 369, startPoint y: 205, endPoint x: 493, endPoint y: 194, distance: 124.5
click at [467, 194] on p "Add at least 5 recipients you'd like feedback from, recommended 10 or more. Tha…" at bounding box center [490, 192] width 549 height 78
click at [495, 194] on p "Add at least 5 recipients you'd like feedback from, recommended 10 or more. Tha…" at bounding box center [490, 192] width 549 height 78
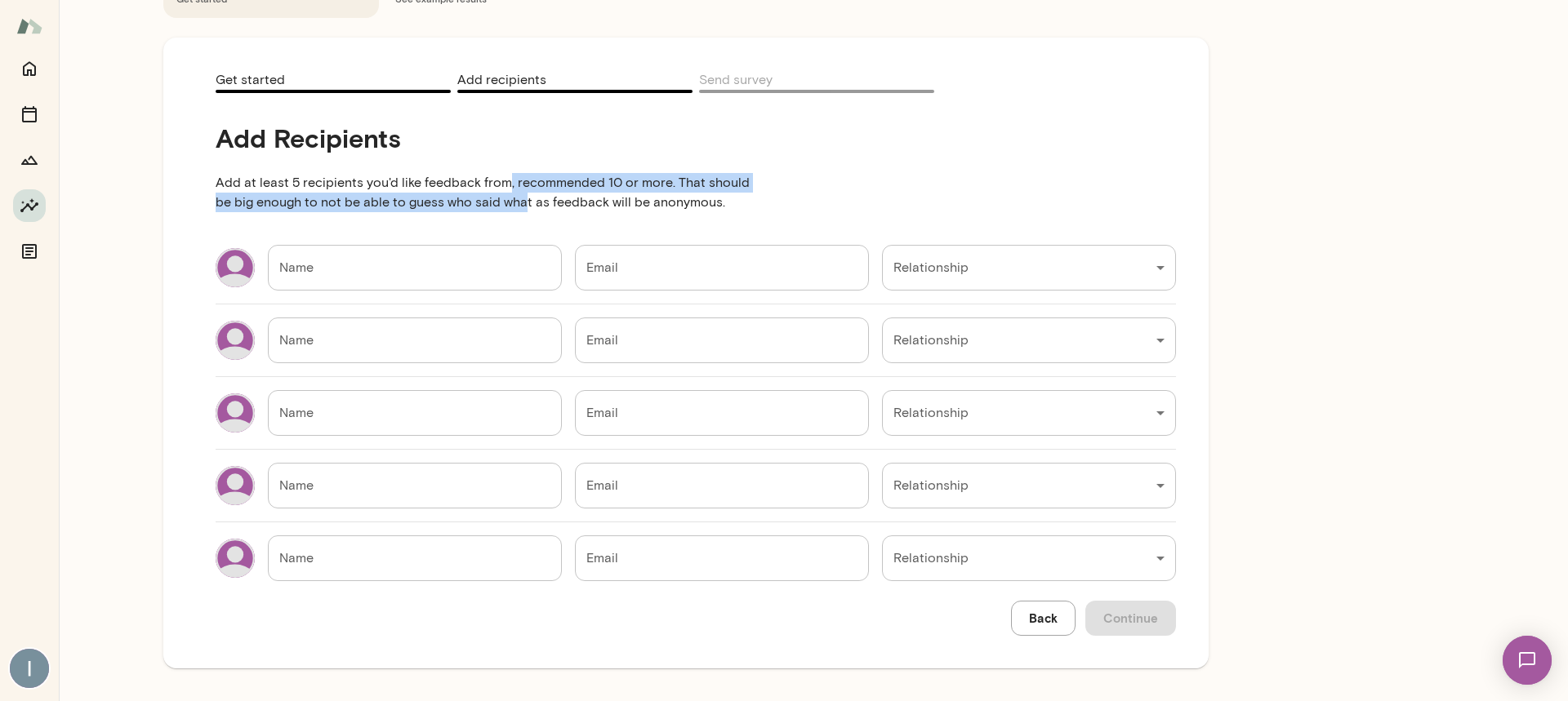
drag, startPoint x: 506, startPoint y: 185, endPoint x: 503, endPoint y: 199, distance: 14.3
click at [503, 199] on p "Add at least 5 recipients you'd like feedback from, recommended 10 or more. Tha…" at bounding box center [490, 192] width 549 height 78
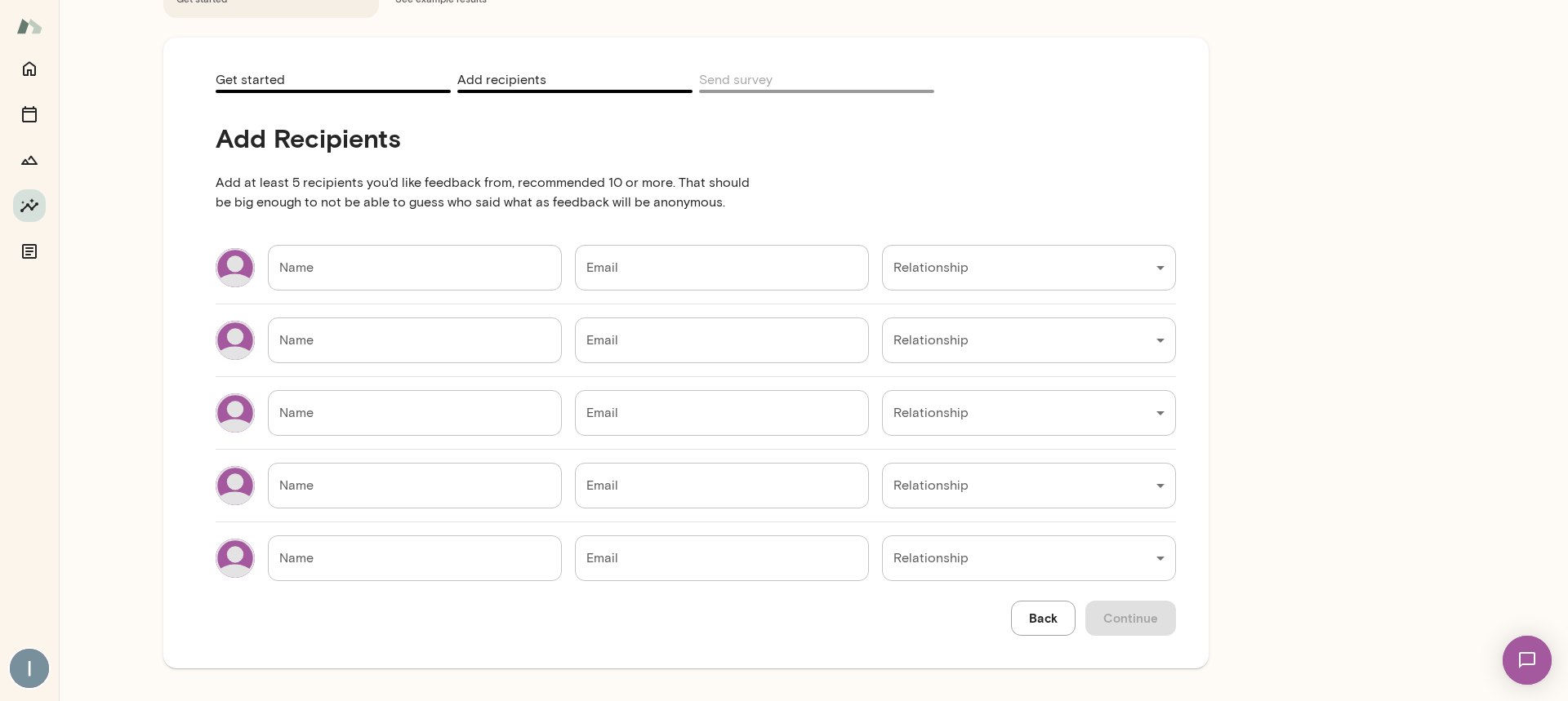
click at [662, 614] on div "Add Recipients Add at least 5 recipients you'd like feedback from, recommended …" at bounding box center [695, 379] width 961 height 513
click at [282, 614] on div "Add Recipients Add at least 5 recipients you'd like feedback from, recommended …" at bounding box center [695, 379] width 961 height 513
click at [260, 607] on div "Add Recipients Add at least 5 recipients you'd like feedback from, recommended …" at bounding box center [695, 379] width 961 height 513
click at [321, 563] on input "Name" at bounding box center [415, 558] width 294 height 45
click at [1124, 619] on div "Back Continue" at bounding box center [1093, 617] width 165 height 35
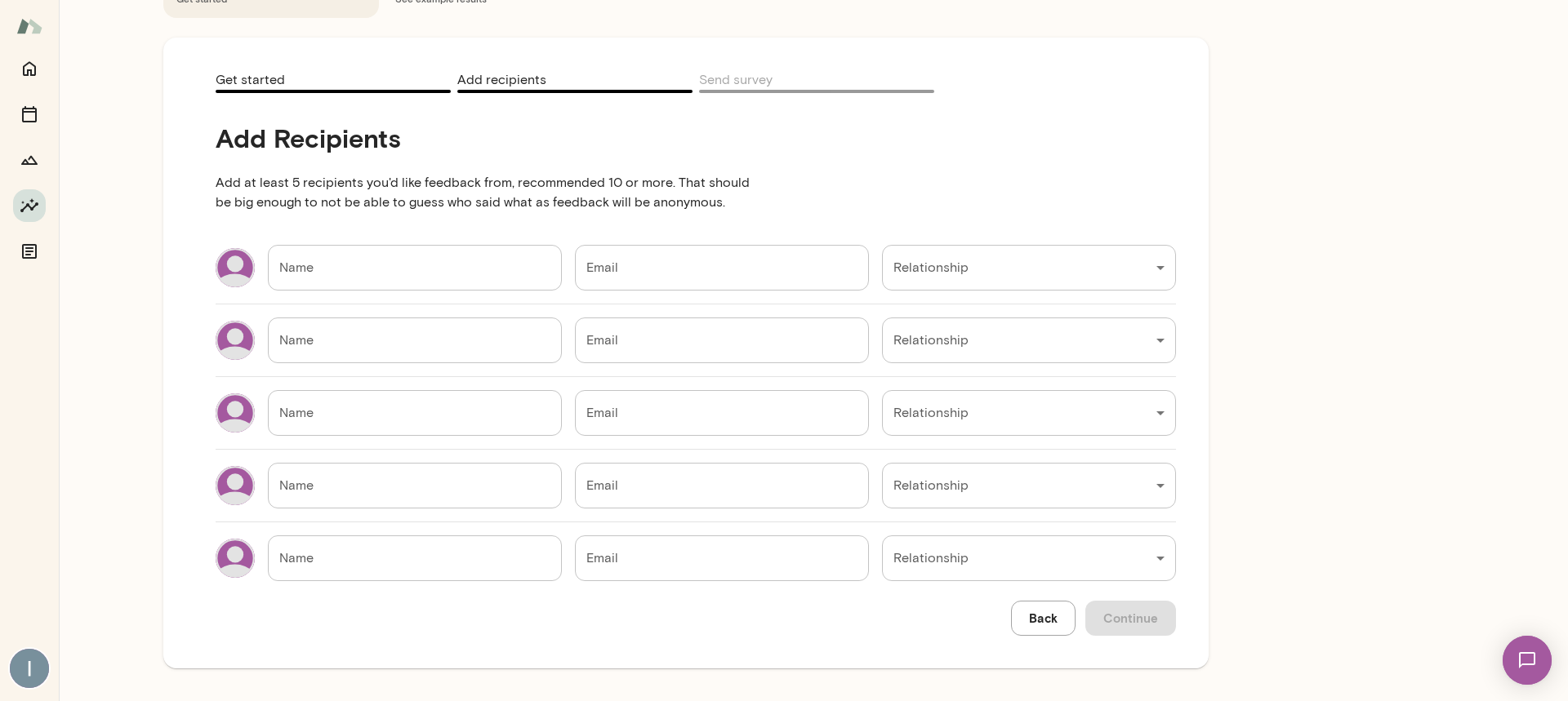
click at [524, 614] on div "Add Recipients Add at least 5 recipients you'd like feedback from, recommended …" at bounding box center [695, 379] width 961 height 513
drag, startPoint x: 421, startPoint y: 207, endPoint x: 367, endPoint y: 201, distance: 54.3
click at [376, 204] on p "Add at least 5 recipients you'd like feedback from, recommended 10 or more. Tha…" at bounding box center [490, 192] width 549 height 78
click at [348, 196] on p "Add at least 5 recipients you'd like feedback from, recommended 10 or more. Tha…" at bounding box center [490, 192] width 549 height 78
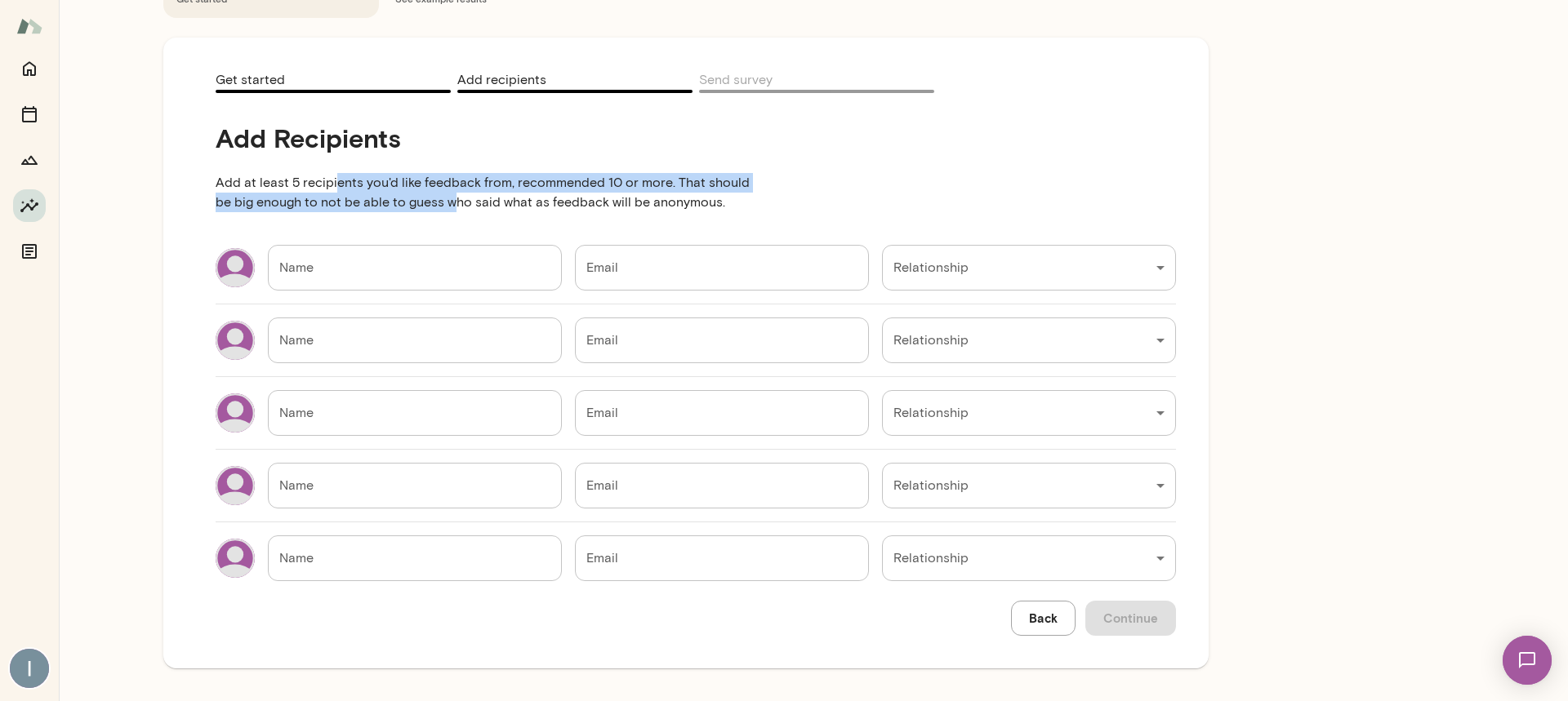
drag, startPoint x: 337, startPoint y: 182, endPoint x: 515, endPoint y: 209, distance: 180.0
click at [436, 204] on p "Add at least 5 recipients you'd like feedback from, recommended 10 or more. Tha…" at bounding box center [490, 192] width 549 height 78
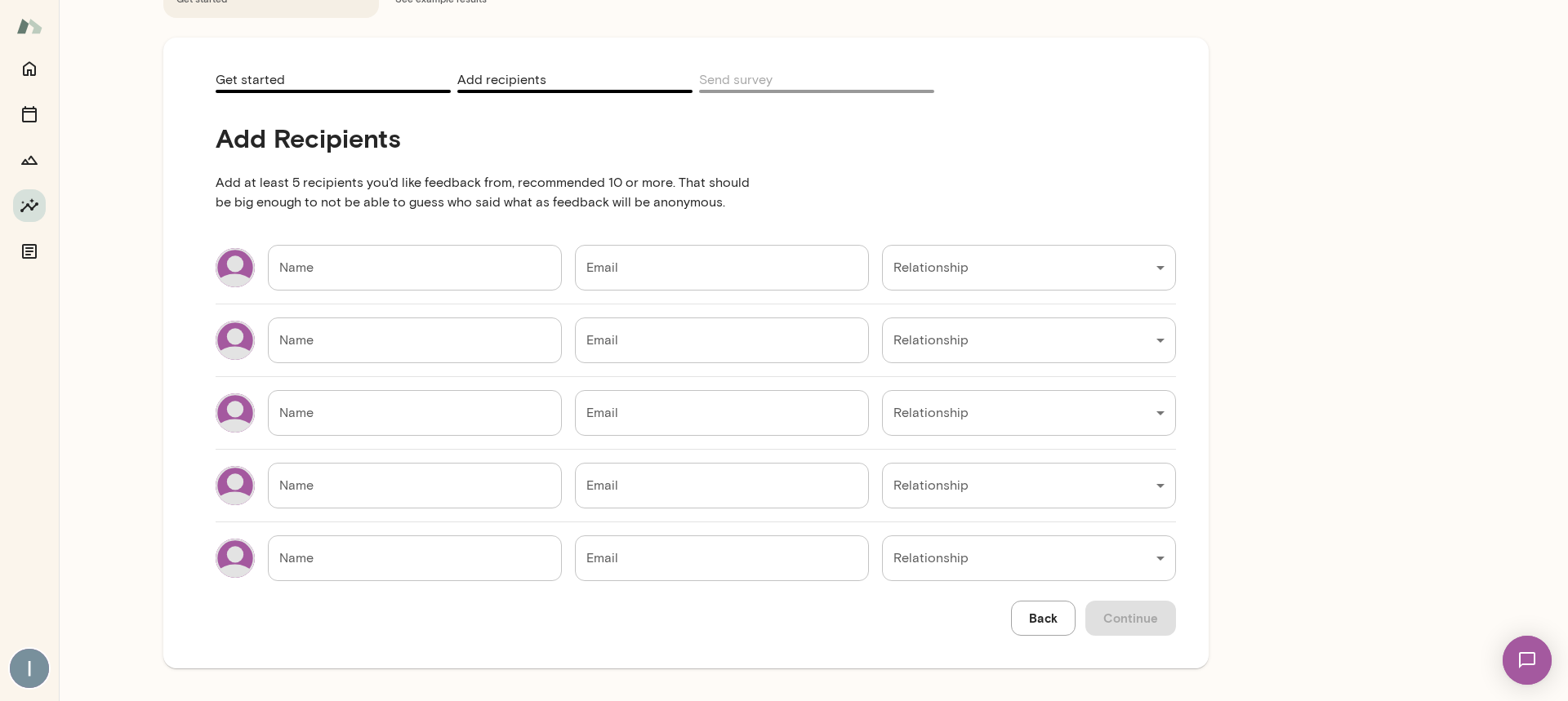
click at [516, 209] on p "Add at least 5 recipients you'd like feedback from, recommended 10 or more. Tha…" at bounding box center [490, 192] width 549 height 78
click at [380, 258] on input "Name" at bounding box center [415, 268] width 294 height 45
type input "**"
click at [372, 407] on input "Name" at bounding box center [415, 413] width 294 height 45
type input "**"
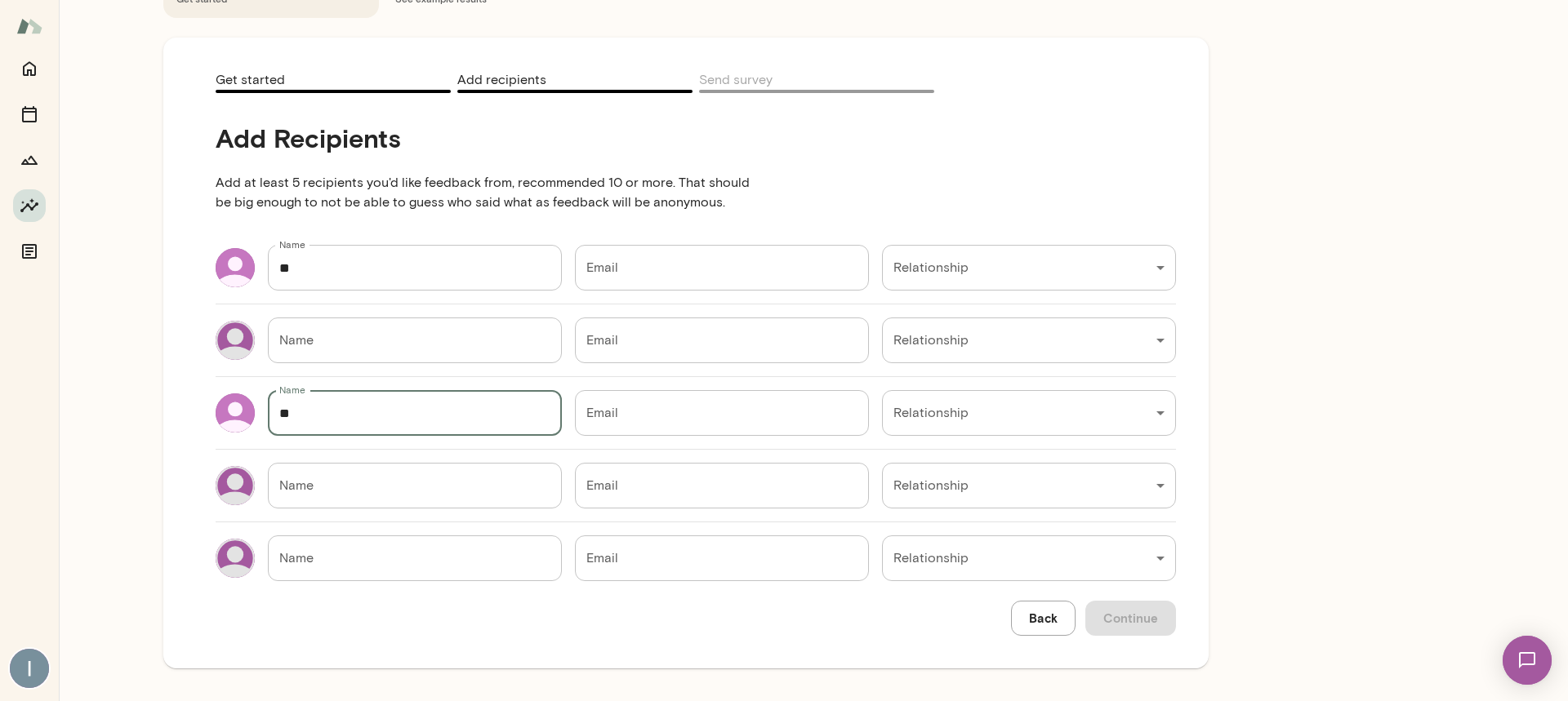
click at [374, 351] on input "Name" at bounding box center [415, 340] width 294 height 45
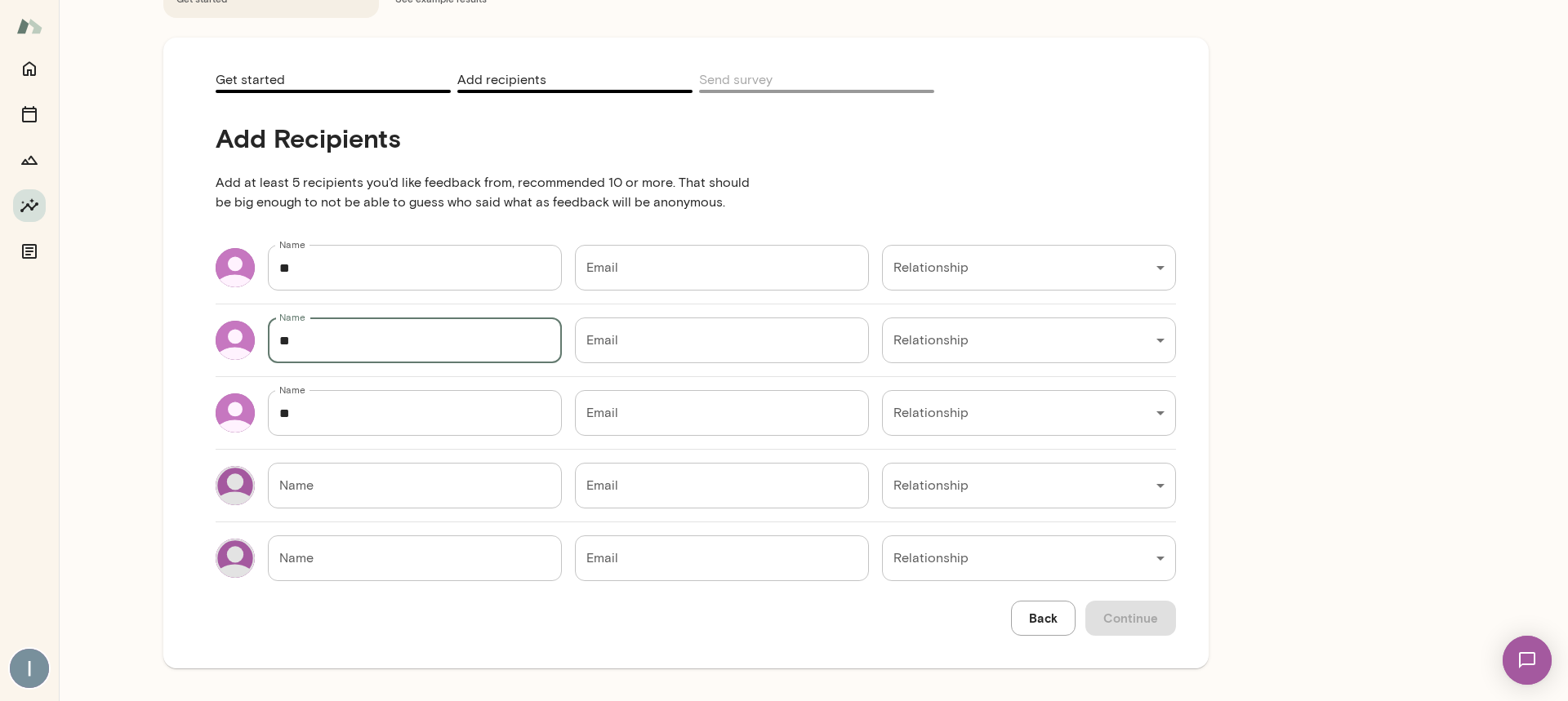
type input "**"
click at [368, 494] on input "Name" at bounding box center [415, 485] width 294 height 45
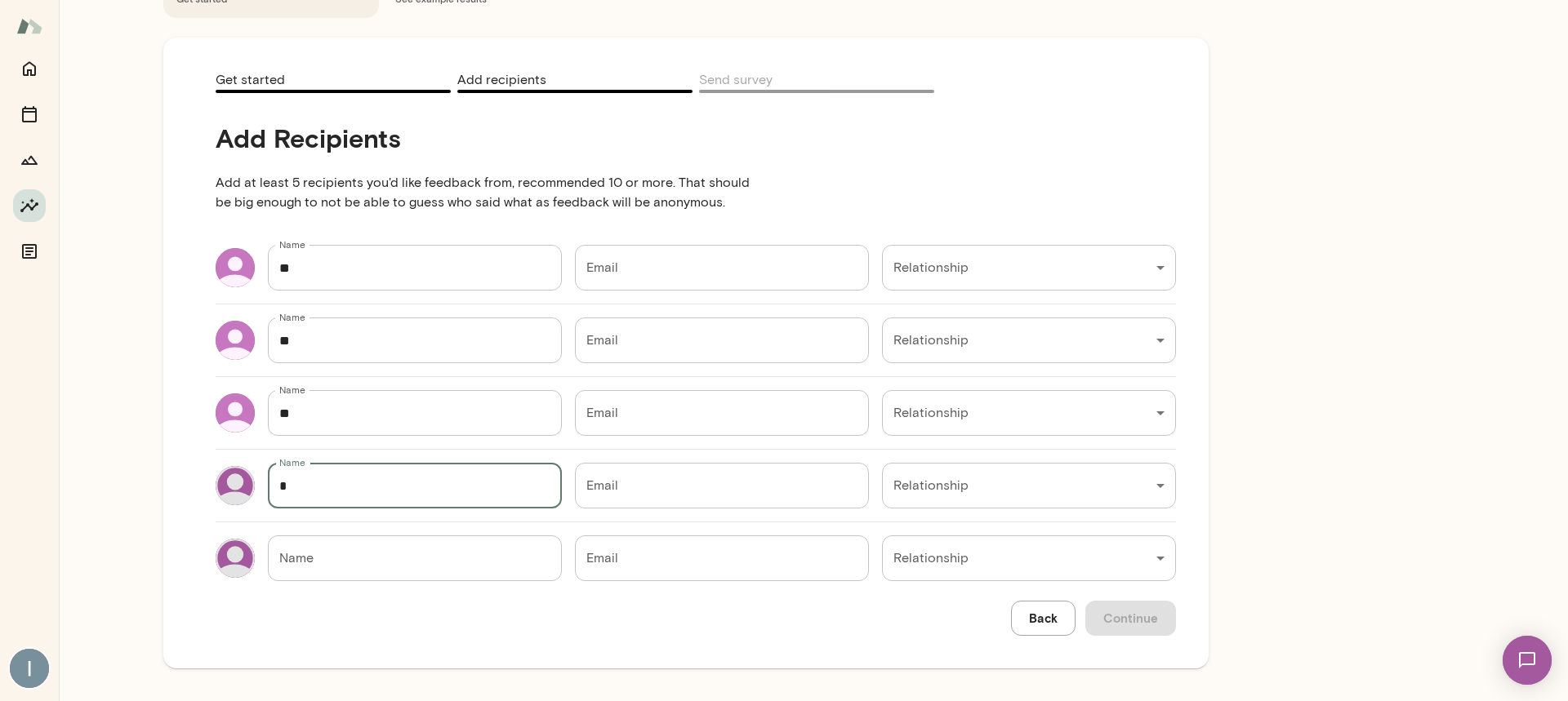
type input "*"
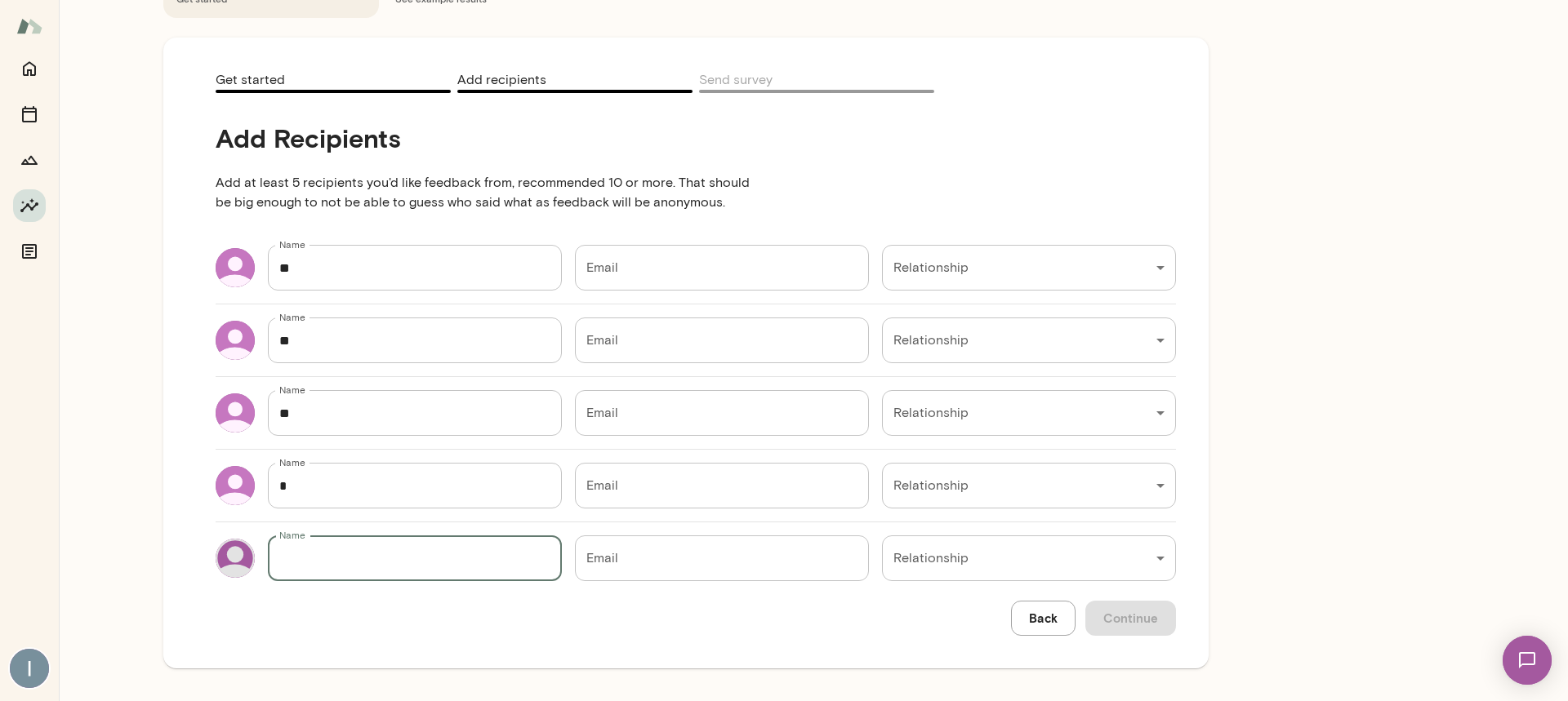
click at [363, 538] on input "Name" at bounding box center [415, 558] width 294 height 45
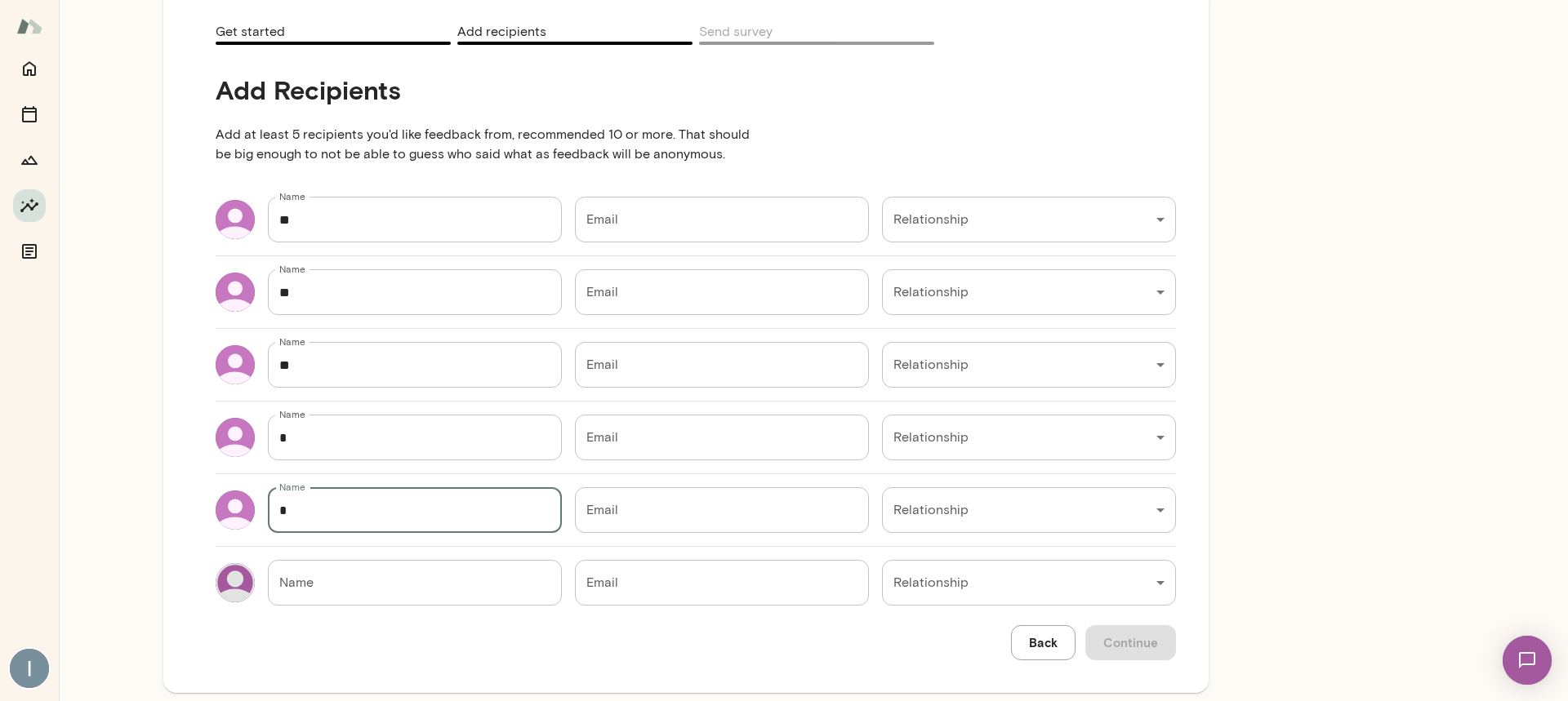
scroll to position [212, 0]
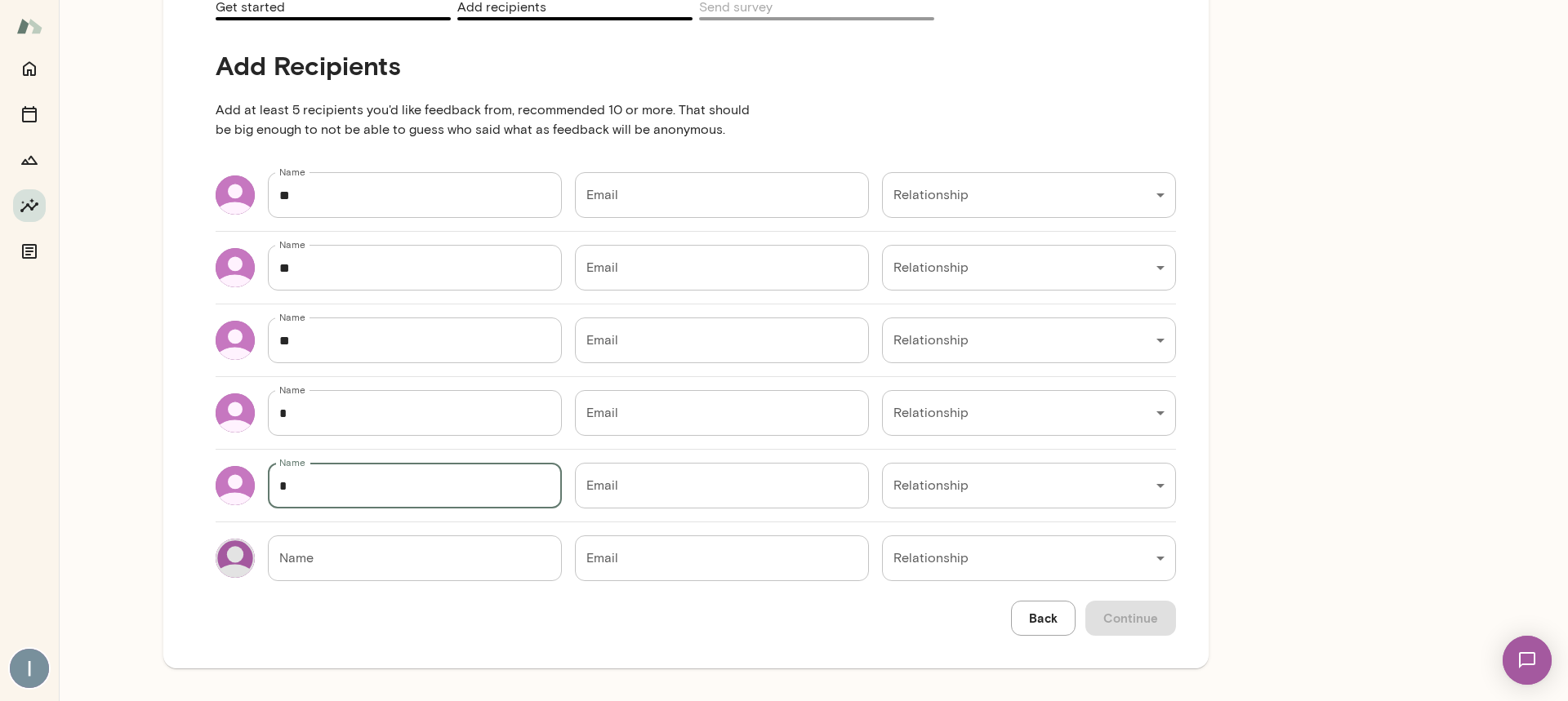
type input "*"
click at [494, 535] on div "Name Name Email Email Relationship ​ Relationship" at bounding box center [695, 558] width 961 height 72
click at [487, 554] on input "Name" at bounding box center [415, 558] width 294 height 45
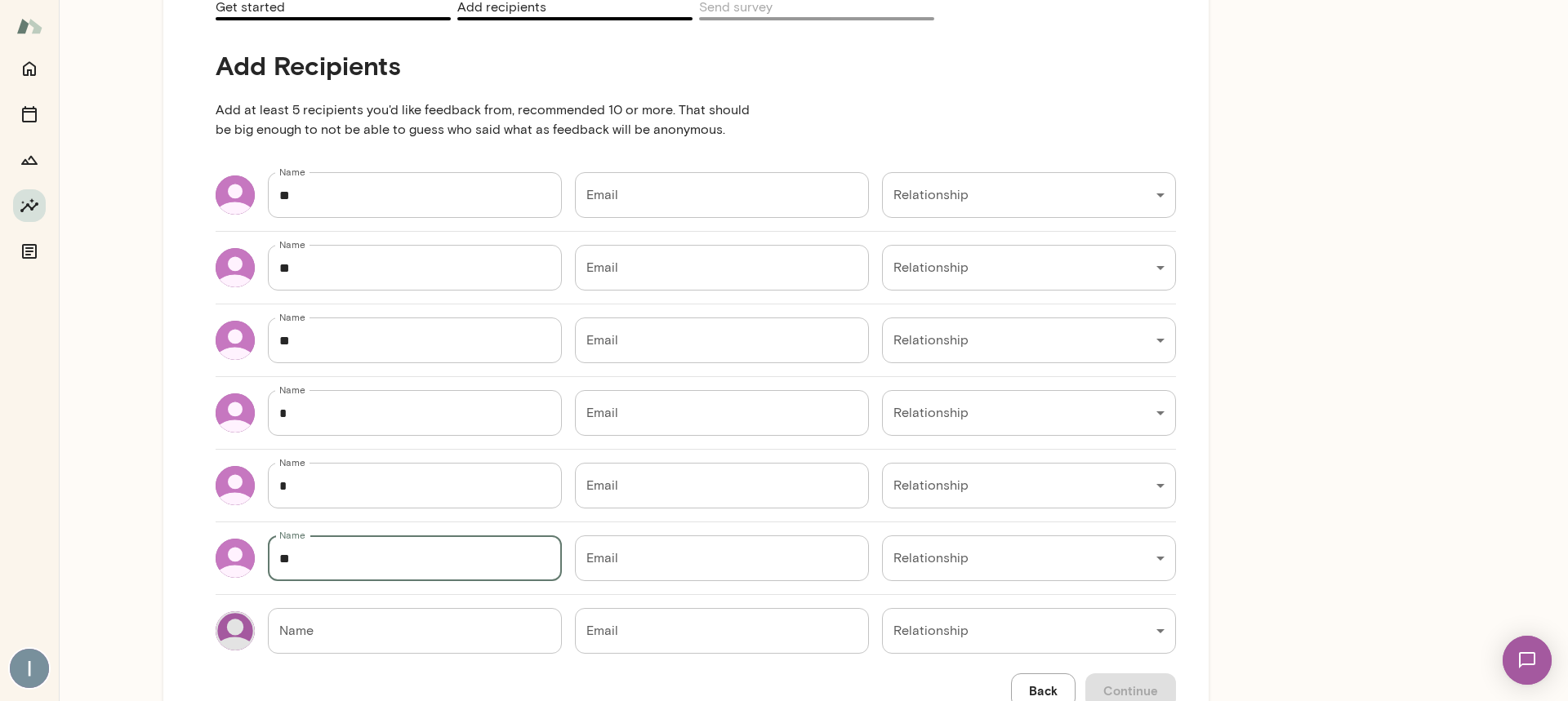
type input "**"
click at [465, 624] on input "Name" at bounding box center [415, 631] width 294 height 45
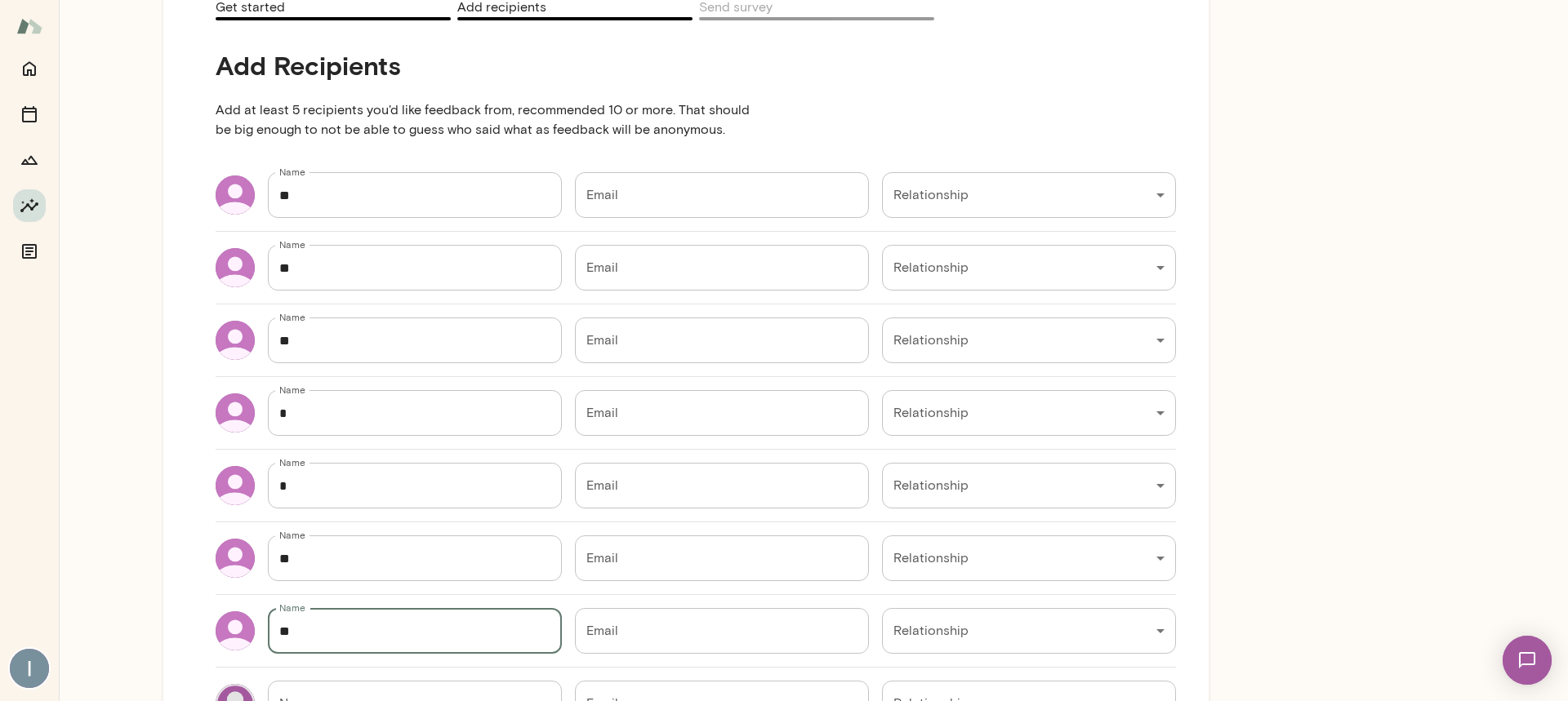
type input "*"
click at [423, 560] on input "**" at bounding box center [415, 558] width 294 height 45
type input "*"
click at [405, 491] on input "*" at bounding box center [415, 485] width 294 height 45
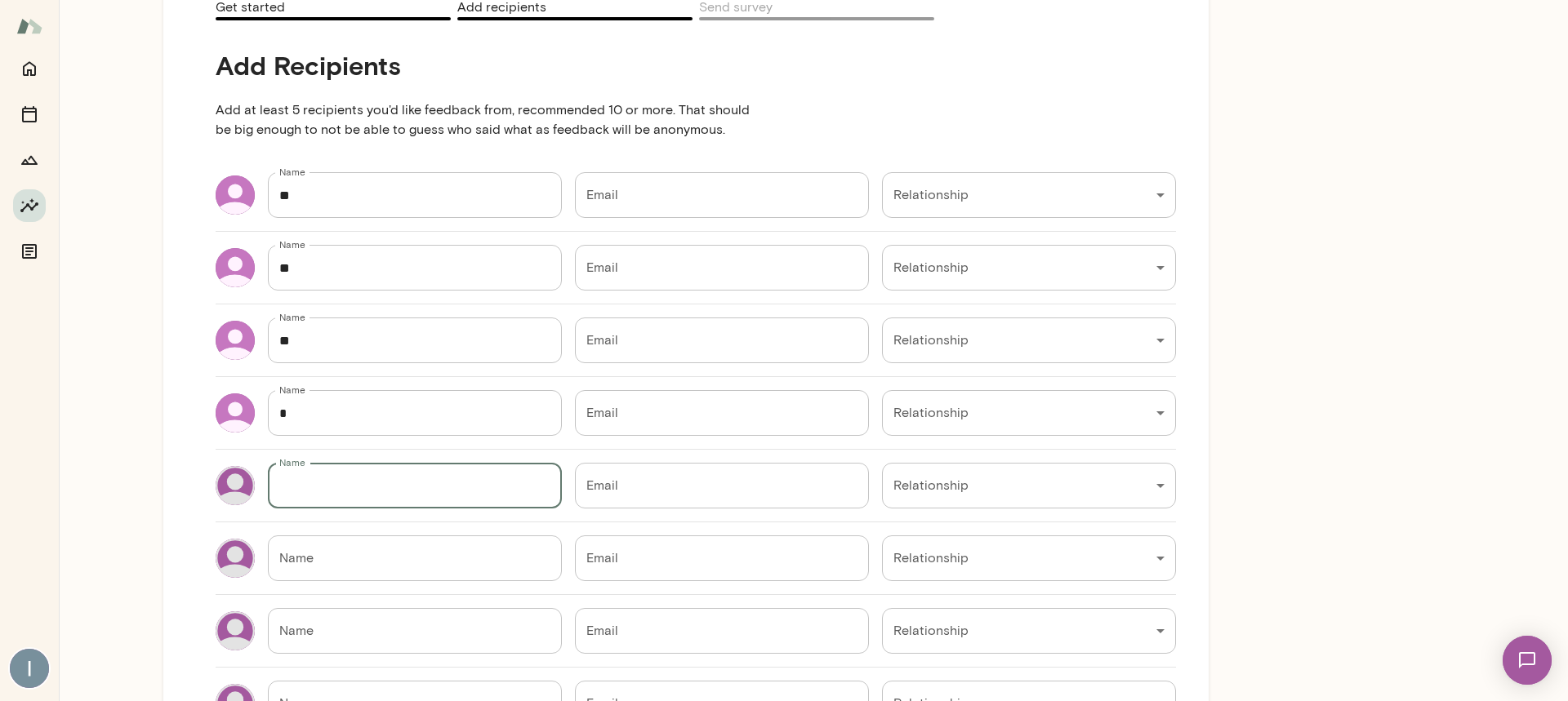
click at [398, 410] on input "*" at bounding box center [415, 413] width 294 height 45
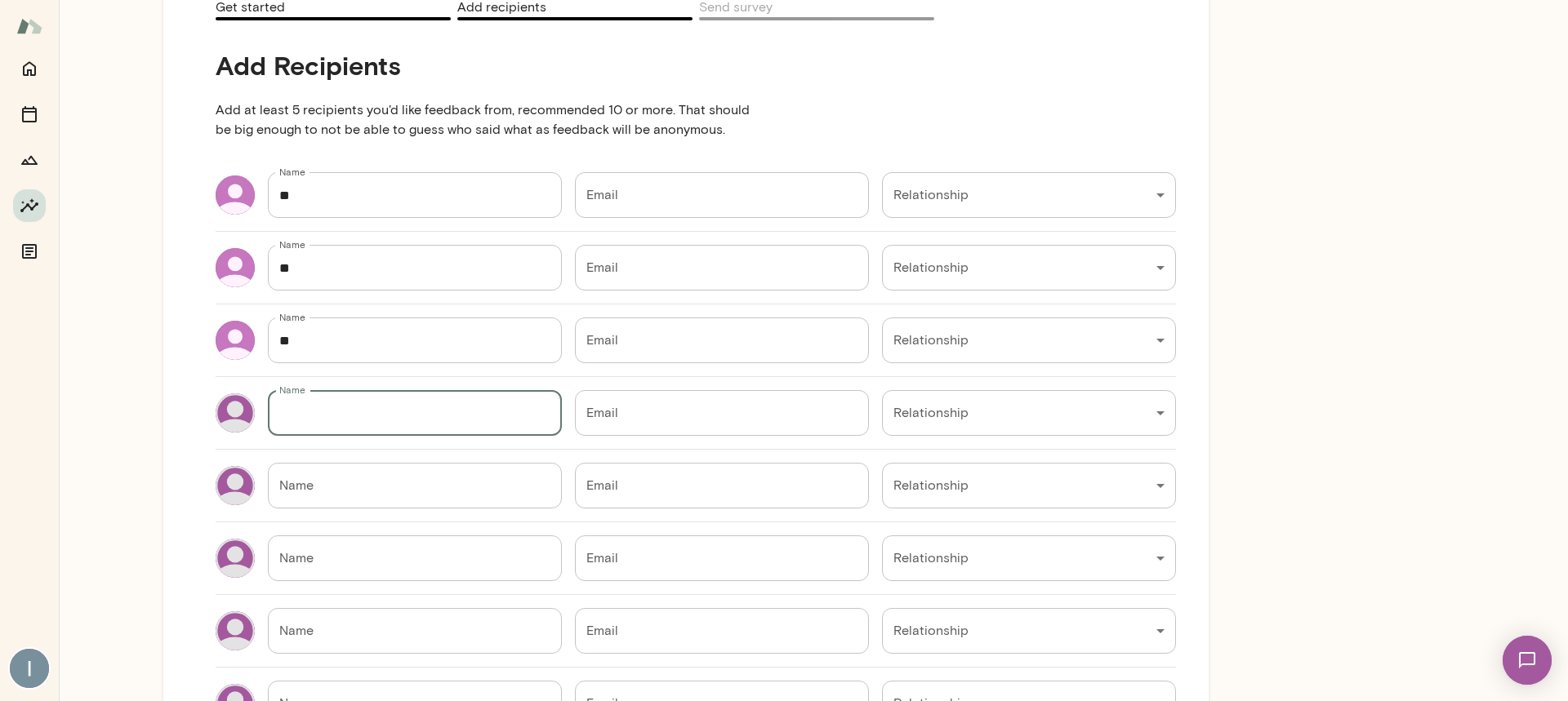
click at [391, 339] on input "**" at bounding box center [415, 340] width 294 height 45
click at [391, 276] on input "**" at bounding box center [415, 268] width 294 height 45
type input "*"
click at [397, 204] on input "**" at bounding box center [415, 195] width 294 height 45
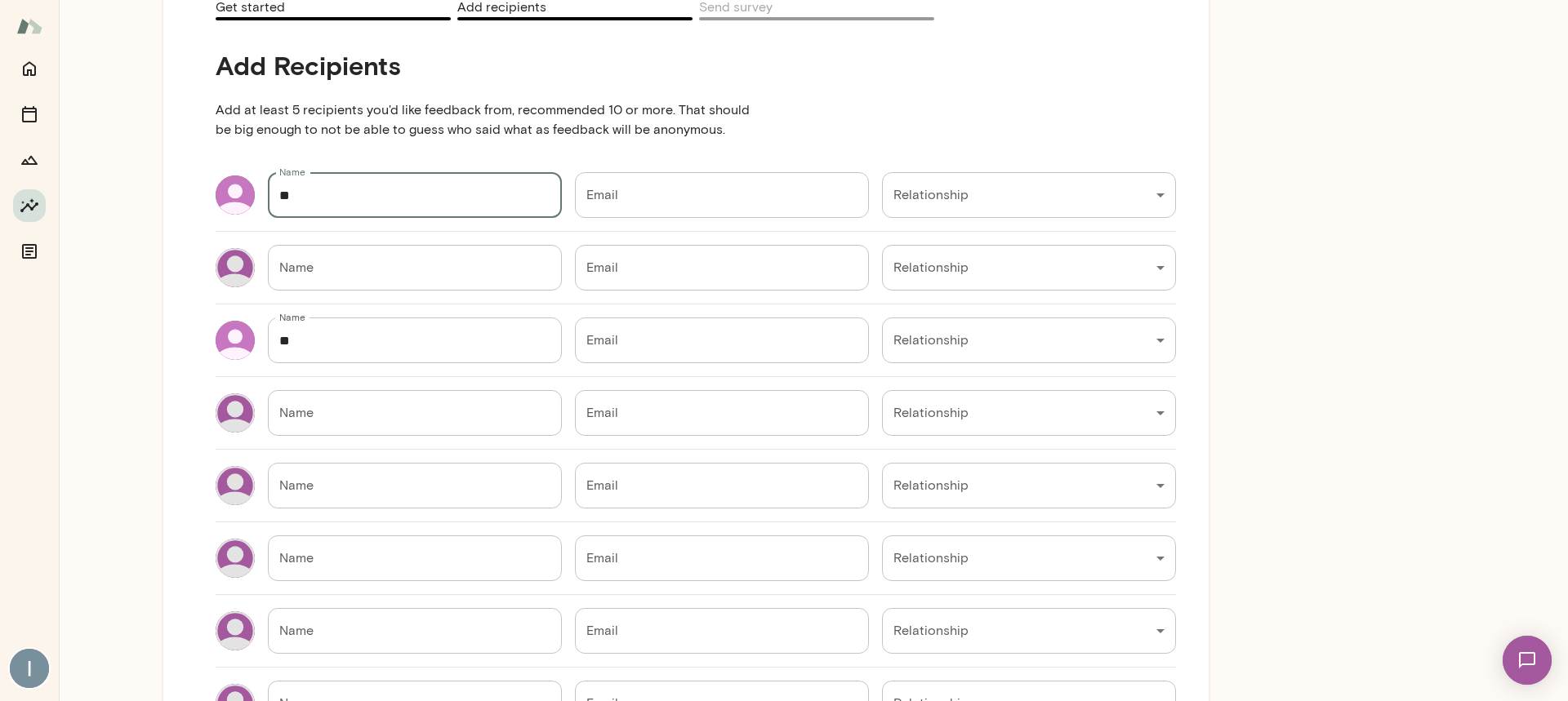
click at [397, 204] on input "**" at bounding box center [415, 195] width 294 height 45
click at [376, 341] on input "**" at bounding box center [415, 340] width 294 height 45
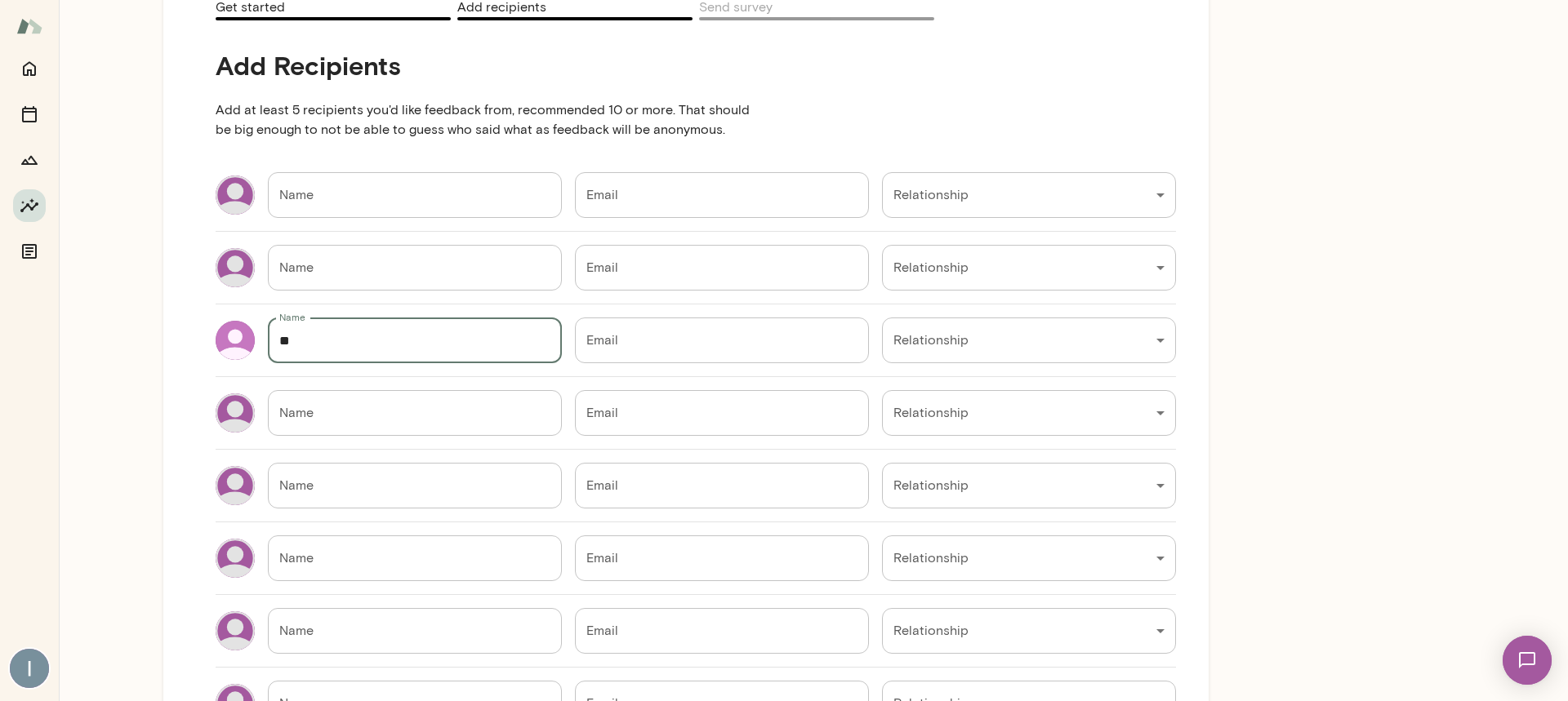
type input "*"
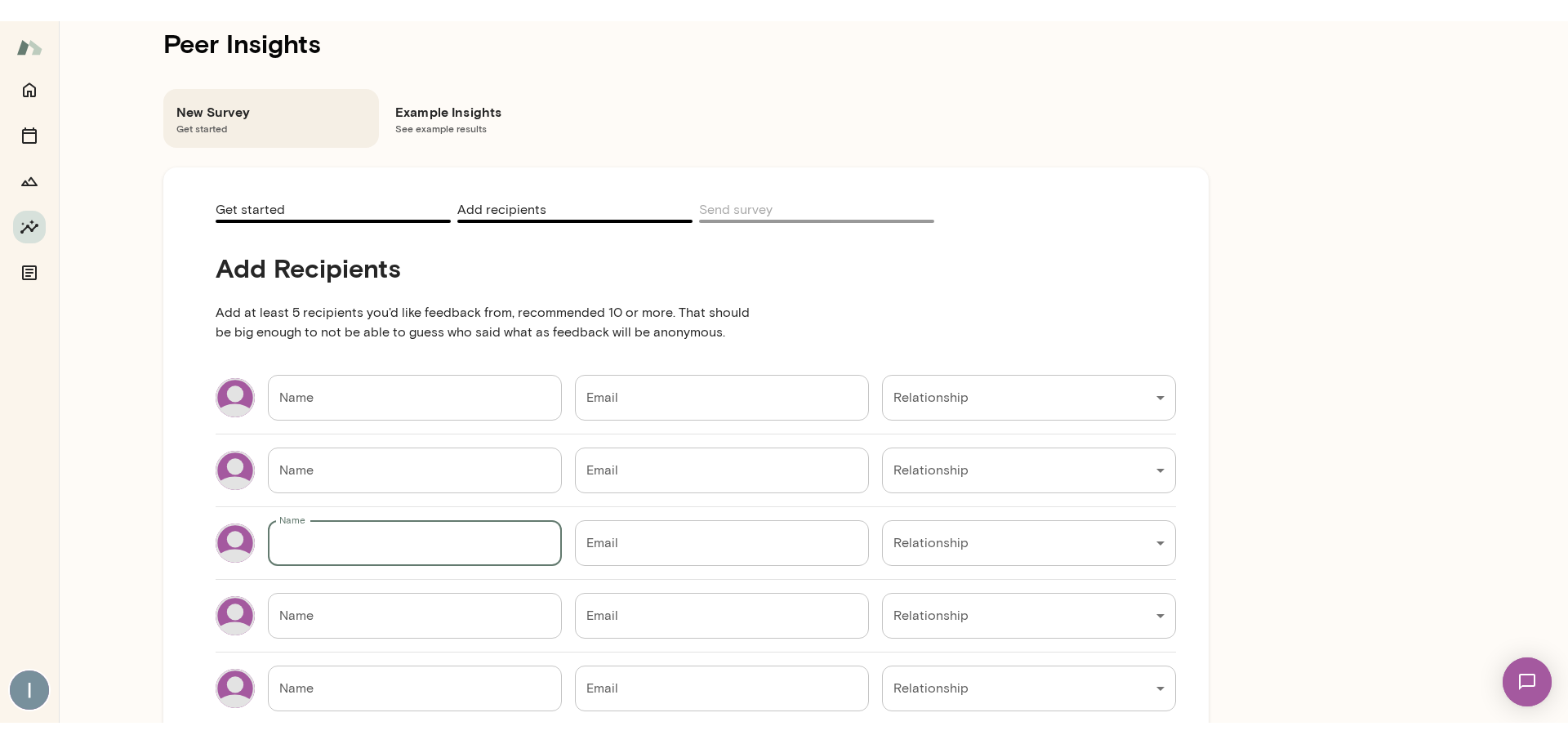
scroll to position [194, 0]
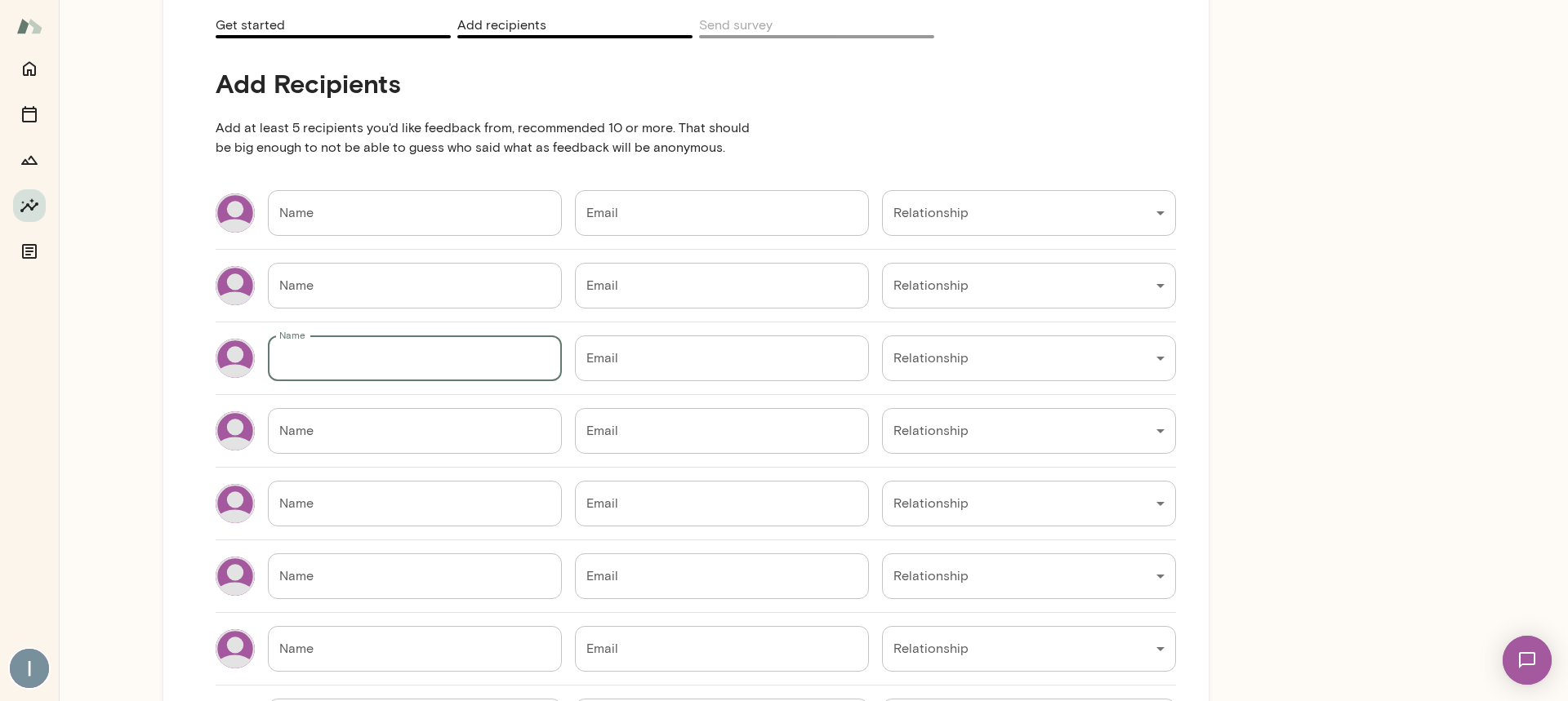
click at [1045, 0] on div "Insights Peer Insights New Survey Get started Example Insights See example resu…" at bounding box center [784, 0] width 1568 height 0
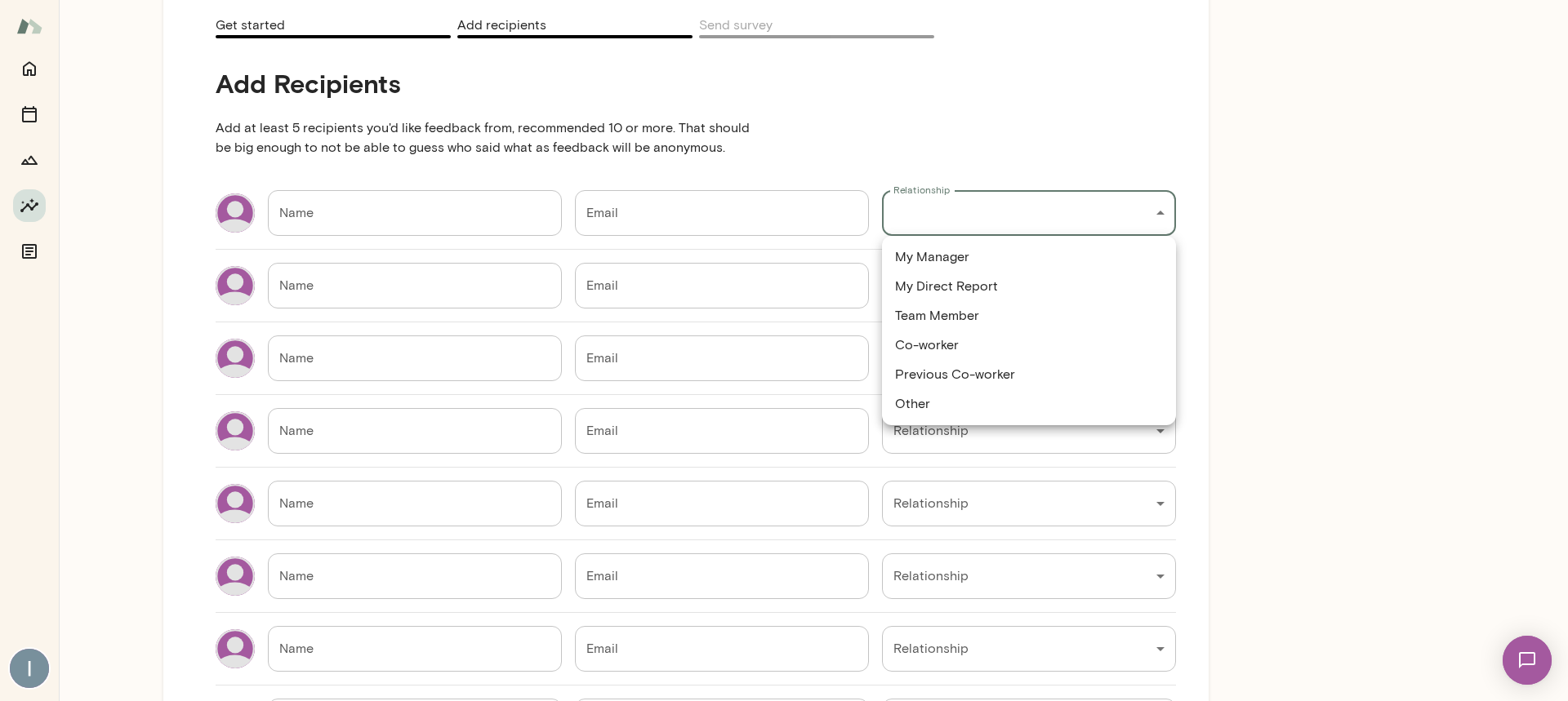
click at [1245, 286] on div at bounding box center [784, 350] width 1568 height 701
